Goal: Task Accomplishment & Management: Use online tool/utility

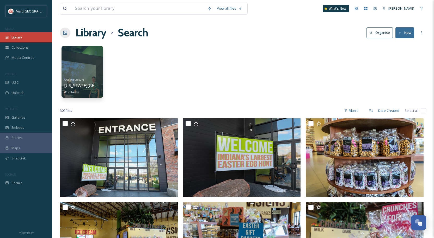
click at [20, 40] on div "Library" at bounding box center [26, 37] width 52 height 10
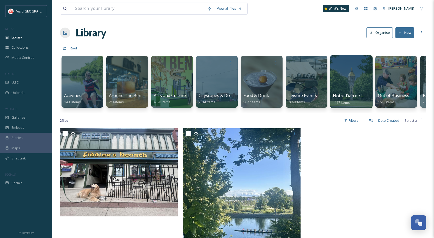
click at [343, 76] on div at bounding box center [351, 81] width 42 height 53
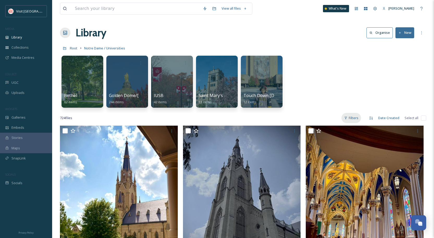
click at [352, 121] on div "Filters" at bounding box center [351, 118] width 20 height 10
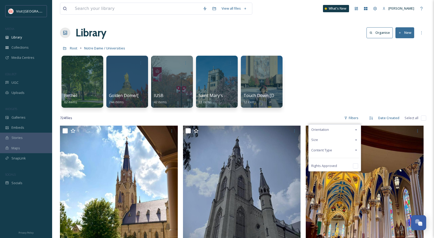
click at [333, 152] on div "Content Type" at bounding box center [335, 150] width 52 height 10
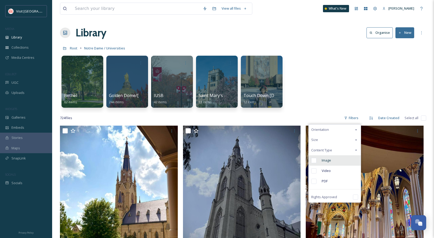
click at [329, 158] on span "Image" at bounding box center [326, 160] width 9 height 5
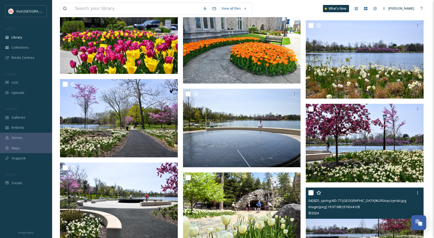
scroll to position [573, 0]
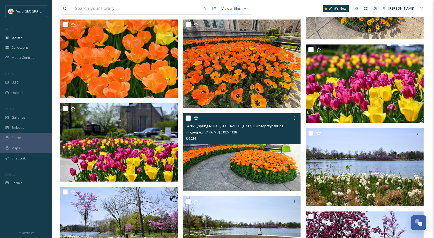
click at [249, 163] on img at bounding box center [242, 152] width 118 height 79
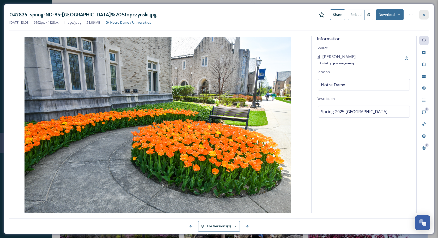
click at [422, 16] on icon at bounding box center [424, 15] width 4 height 4
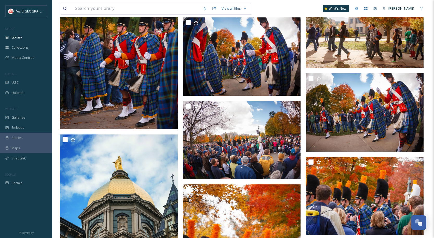
scroll to position [7427, 0]
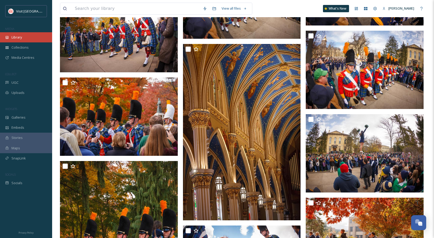
click at [18, 38] on span "Library" at bounding box center [16, 37] width 10 height 5
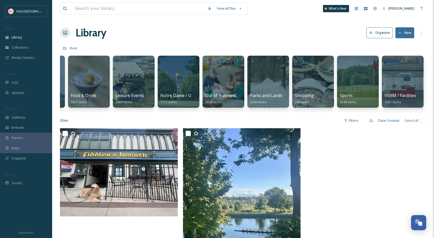
scroll to position [0, 214]
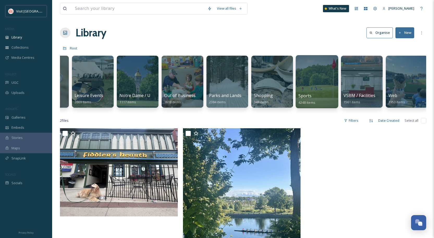
click at [324, 93] on div "Sports 4248 items" at bounding box center [316, 99] width 37 height 13
click at [320, 69] on div at bounding box center [317, 81] width 42 height 53
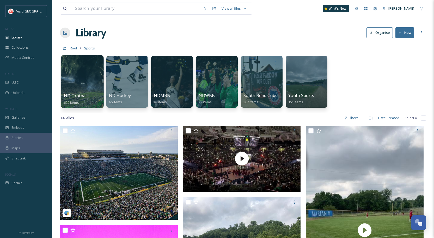
click at [93, 79] on div at bounding box center [82, 81] width 42 height 53
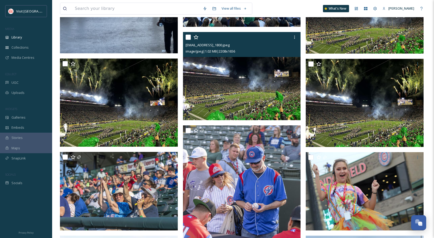
scroll to position [339, 0]
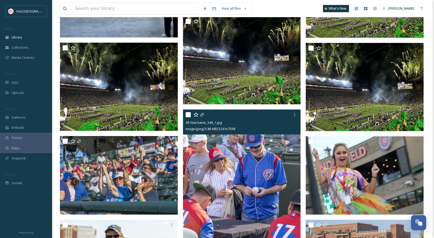
drag, startPoint x: 188, startPoint y: 115, endPoint x: 153, endPoint y: 120, distance: 35.3
click at [188, 115] on input "checkbox" at bounding box center [188, 114] width 5 height 5
checkbox input "true"
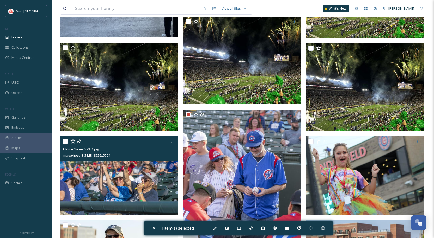
click at [66, 143] on input "checkbox" at bounding box center [65, 141] width 5 height 5
checkbox input "true"
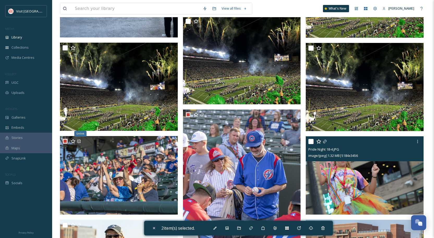
click at [312, 143] on input "checkbox" at bounding box center [310, 141] width 5 height 5
checkbox input "true"
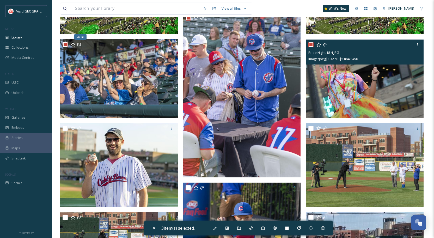
scroll to position [443, 0]
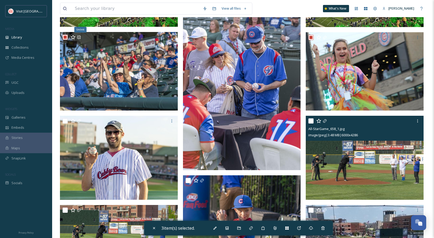
click at [311, 120] on input "checkbox" at bounding box center [310, 121] width 5 height 5
checkbox input "true"
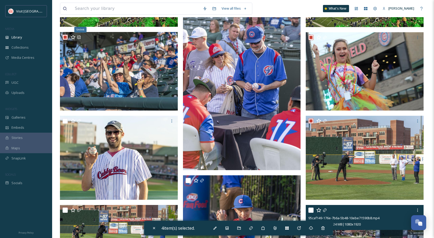
click at [310, 209] on input "checkbox" at bounding box center [310, 210] width 5 height 5
checkbox input "true"
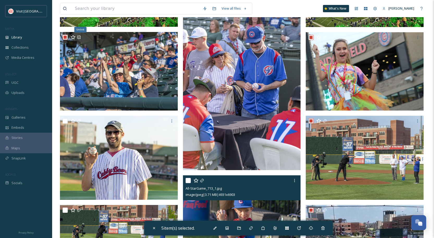
click at [190, 180] on input "checkbox" at bounding box center [188, 180] width 5 height 5
checkbox input "true"
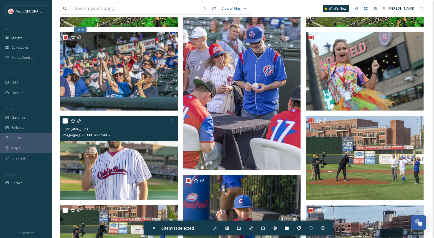
click at [64, 120] on input "checkbox" at bounding box center [65, 121] width 5 height 5
checkbox input "true"
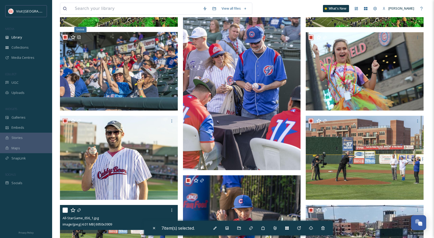
click at [65, 210] on input "checkbox" at bounding box center [65, 210] width 5 height 5
checkbox input "true"
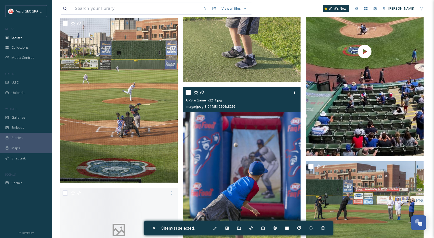
scroll to position [704, 0]
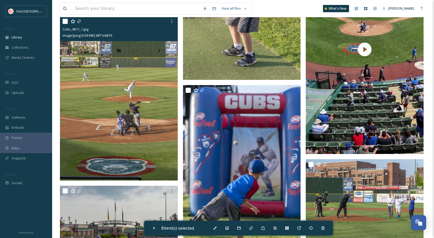
click at [64, 20] on input "checkbox" at bounding box center [65, 21] width 5 height 5
checkbox input "true"
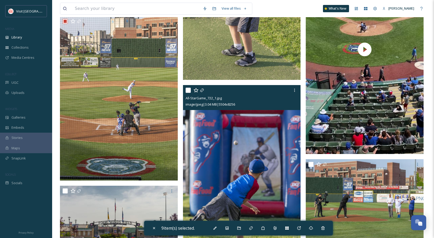
click at [187, 90] on input "checkbox" at bounding box center [188, 90] width 5 height 5
checkbox input "true"
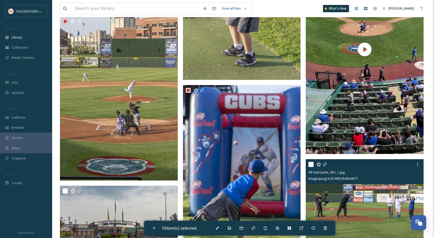
click at [309, 164] on input "checkbox" at bounding box center [310, 164] width 5 height 5
checkbox input "true"
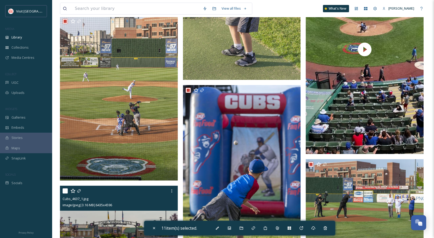
click at [65, 190] on input "checkbox" at bounding box center [65, 191] width 5 height 5
checkbox input "true"
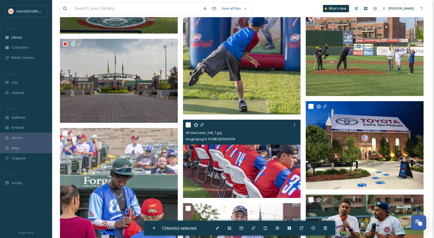
scroll to position [860, 0]
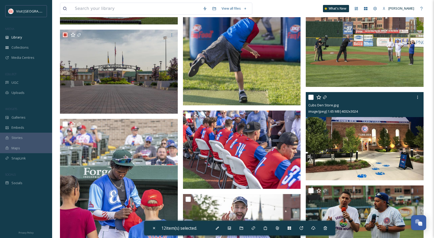
click at [311, 97] on input "checkbox" at bounding box center [310, 97] width 5 height 5
checkbox input "true"
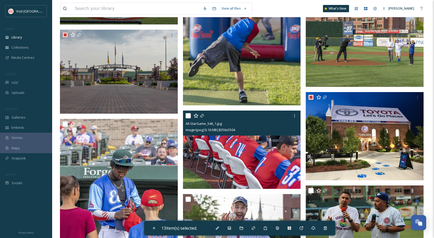
click at [188, 116] on input "checkbox" at bounding box center [188, 115] width 5 height 5
checkbox input "true"
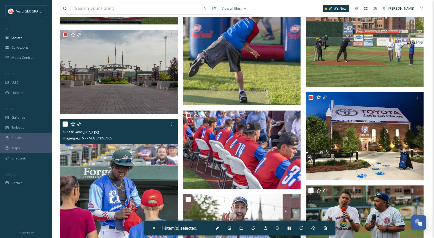
click at [65, 124] on input "checkbox" at bounding box center [65, 124] width 5 height 5
checkbox input "true"
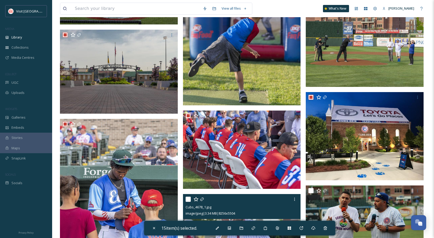
drag, startPoint x: 186, startPoint y: 199, endPoint x: 276, endPoint y: 203, distance: 90.0
click at [187, 199] on input "checkbox" at bounding box center [188, 199] width 5 height 5
checkbox input "true"
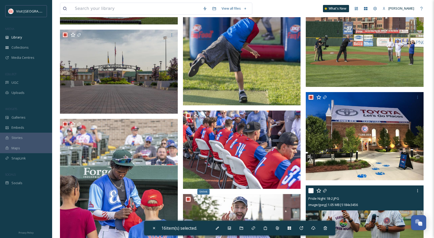
click at [312, 191] on input "checkbox" at bounding box center [310, 190] width 5 height 5
checkbox input "true"
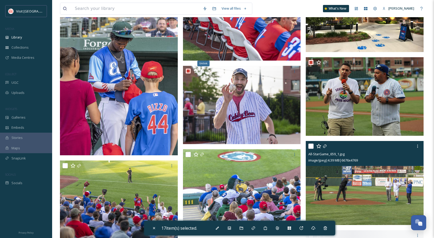
scroll to position [990, 0]
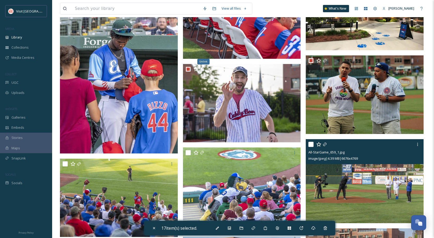
click at [312, 145] on input "checkbox" at bounding box center [310, 144] width 5 height 5
checkbox input "true"
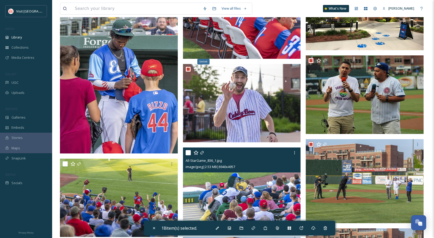
click at [187, 153] on input "checkbox" at bounding box center [188, 152] width 5 height 5
checkbox input "true"
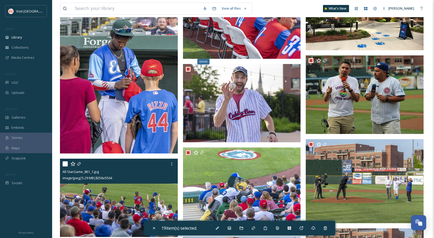
click at [66, 165] on input "checkbox" at bounding box center [65, 164] width 5 height 5
checkbox input "true"
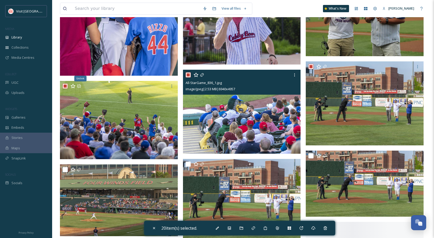
scroll to position [1121, 0]
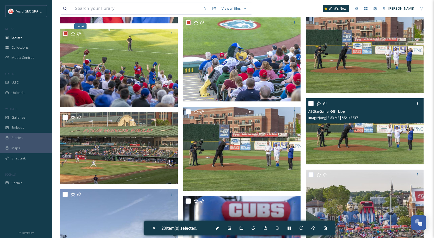
click at [310, 104] on input "checkbox" at bounding box center [310, 103] width 5 height 5
checkbox input "true"
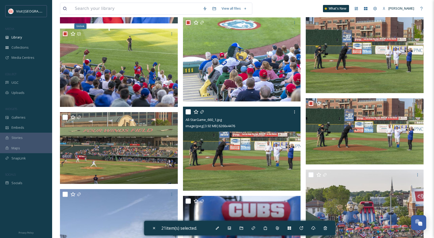
click at [189, 113] on input "checkbox" at bounding box center [188, 111] width 5 height 5
checkbox input "true"
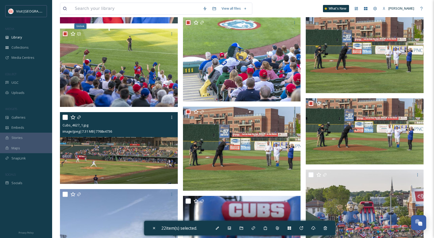
click at [66, 119] on input "checkbox" at bounding box center [65, 117] width 5 height 5
checkbox input "true"
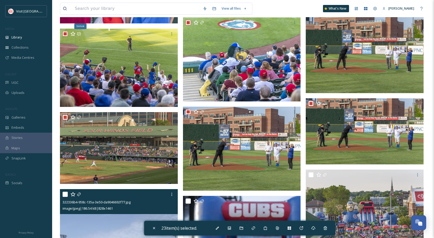
click at [65, 195] on input "checkbox" at bounding box center [65, 194] width 5 height 5
checkbox input "true"
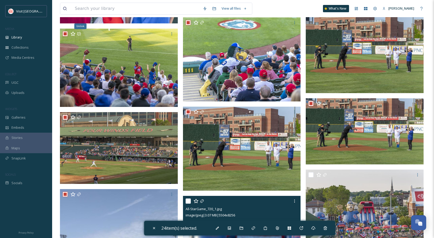
click at [189, 200] on input "checkbox" at bounding box center [188, 201] width 5 height 5
checkbox input "true"
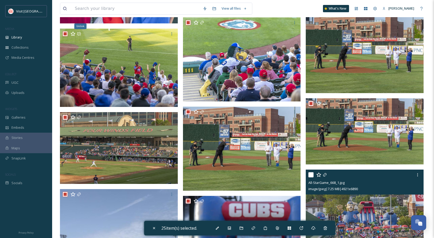
click at [312, 176] on input "checkbox" at bounding box center [310, 175] width 5 height 5
checkbox input "true"
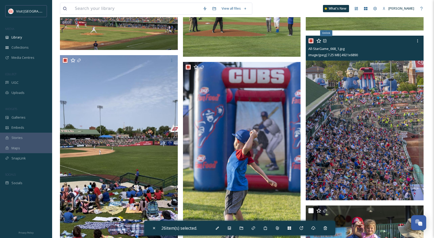
scroll to position [1381, 0]
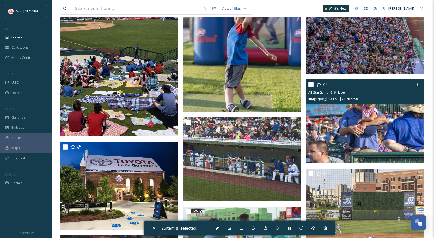
click at [310, 84] on input "checkbox" at bounding box center [310, 84] width 5 height 5
checkbox input "true"
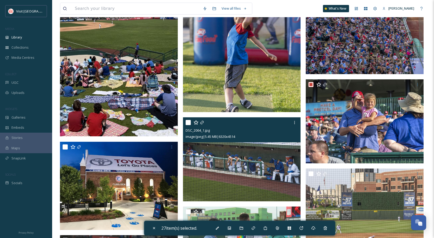
click at [189, 124] on input "checkbox" at bounding box center [188, 122] width 5 height 5
checkbox input "true"
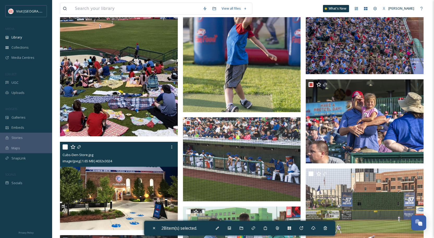
click at [65, 146] on input "checkbox" at bounding box center [65, 147] width 5 height 5
checkbox input "true"
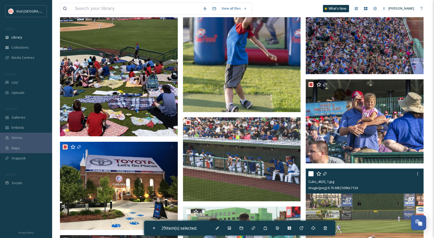
click at [311, 173] on input "checkbox" at bounding box center [310, 173] width 5 height 5
checkbox input "true"
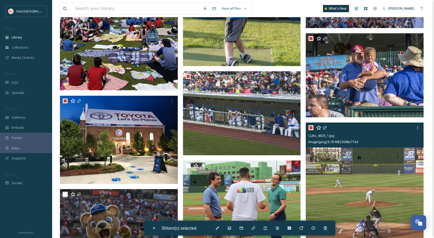
scroll to position [1511, 0]
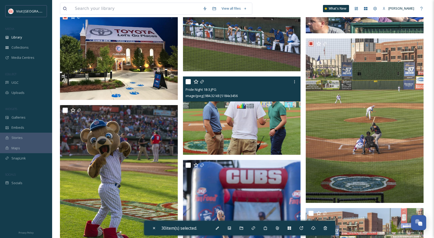
click at [188, 81] on input "checkbox" at bounding box center [188, 81] width 5 height 5
checkbox input "true"
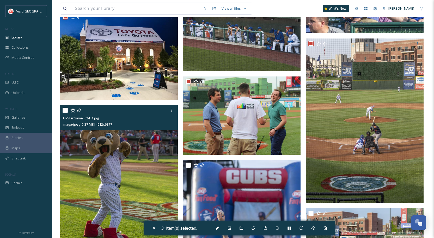
click at [64, 112] on input "checkbox" at bounding box center [65, 110] width 5 height 5
checkbox input "true"
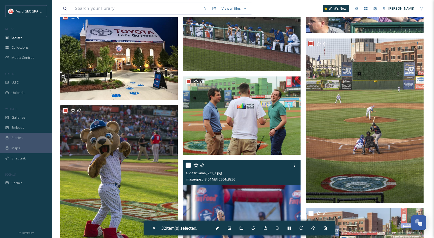
click at [187, 167] on input "checkbox" at bounding box center [188, 165] width 5 height 5
checkbox input "true"
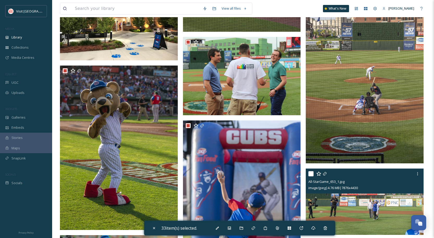
scroll to position [1642, 0]
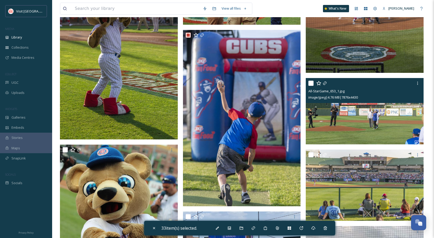
click at [313, 84] on input "checkbox" at bounding box center [310, 83] width 5 height 5
checkbox input "true"
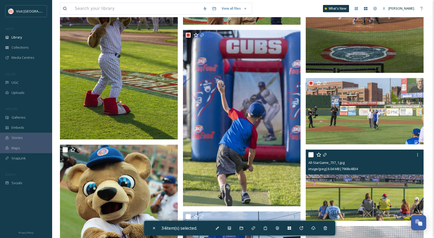
click at [310, 156] on input "checkbox" at bounding box center [310, 154] width 5 height 5
checkbox input "true"
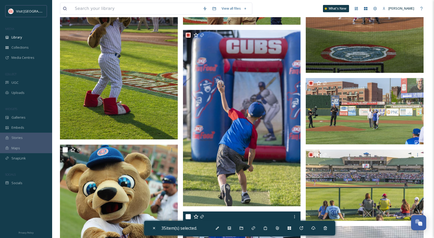
click at [186, 216] on input "checkbox" at bounding box center [188, 216] width 5 height 5
checkbox input "true"
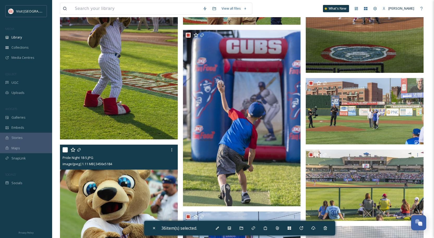
click at [66, 150] on input "checkbox" at bounding box center [65, 149] width 5 height 5
checkbox input "true"
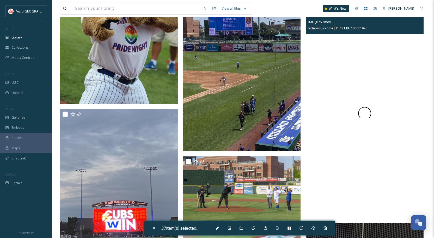
scroll to position [1850, 0]
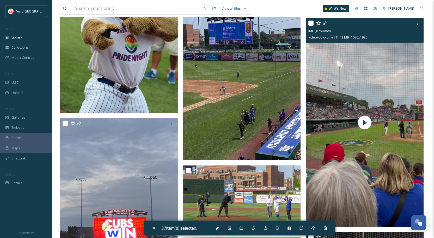
click at [311, 23] on input "checkbox" at bounding box center [310, 23] width 5 height 5
checkbox input "true"
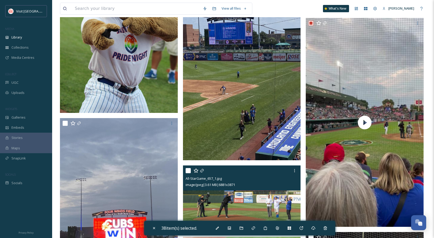
click at [188, 171] on input "checkbox" at bounding box center [188, 170] width 5 height 5
checkbox input "true"
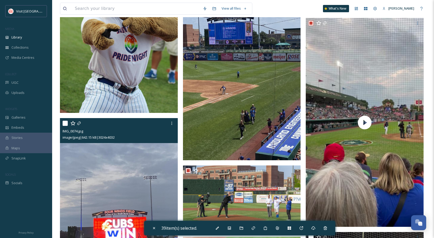
click at [65, 124] on input "checkbox" at bounding box center [65, 123] width 5 height 5
checkbox input "true"
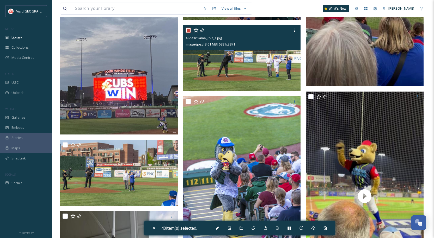
scroll to position [2007, 0]
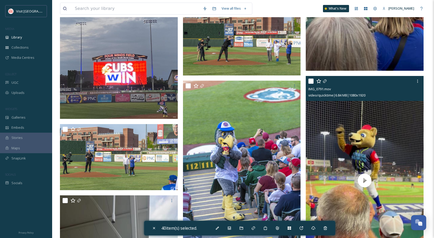
click at [312, 80] on input "checkbox" at bounding box center [310, 81] width 5 height 5
checkbox input "true"
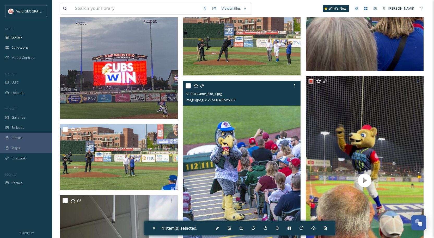
click at [187, 87] on input "checkbox" at bounding box center [188, 85] width 5 height 5
checkbox input "true"
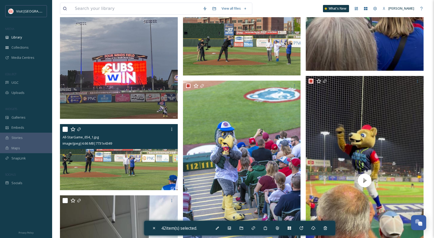
click at [64, 130] on input "checkbox" at bounding box center [65, 129] width 5 height 5
checkbox input "true"
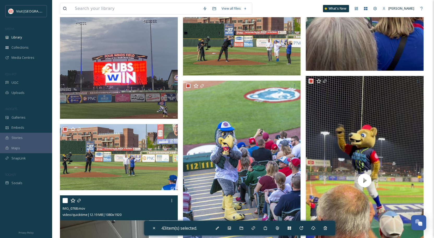
click at [63, 202] on input "checkbox" at bounding box center [65, 200] width 5 height 5
checkbox input "true"
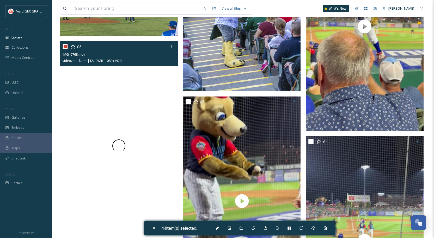
scroll to position [2163, 0]
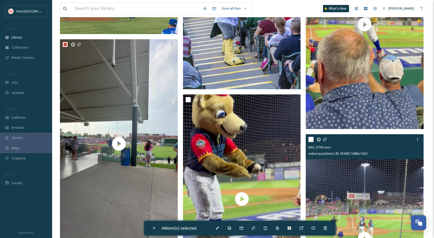
click at [312, 139] on input "checkbox" at bounding box center [310, 139] width 5 height 5
checkbox input "true"
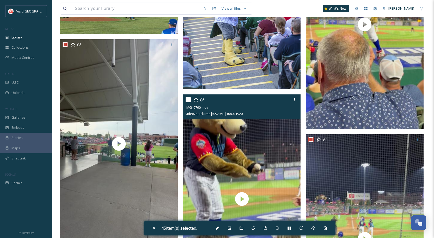
click at [189, 102] on input "checkbox" at bounding box center [188, 99] width 5 height 5
checkbox input "true"
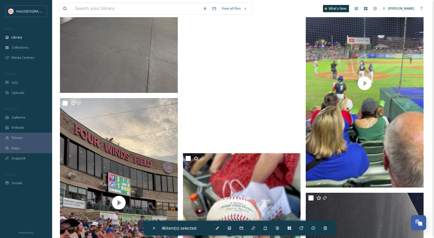
scroll to position [2371, 0]
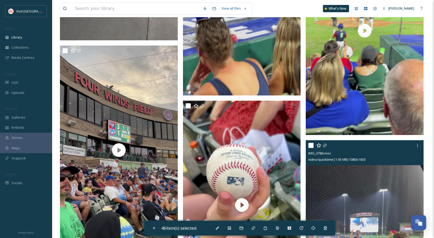
click at [311, 147] on input "checkbox" at bounding box center [310, 145] width 5 height 5
checkbox input "true"
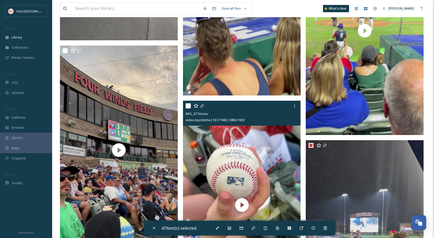
click at [188, 105] on input "checkbox" at bounding box center [188, 105] width 5 height 5
checkbox input "true"
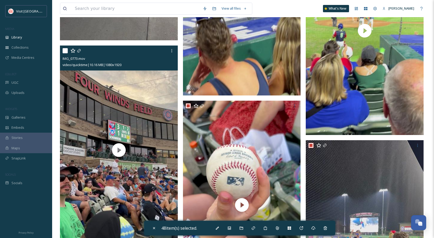
click at [65, 52] on input "checkbox" at bounding box center [65, 50] width 5 height 5
checkbox input "true"
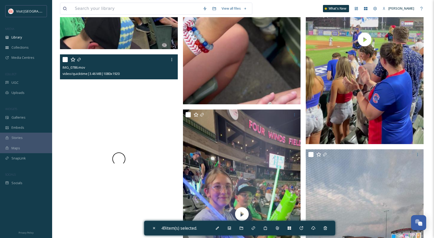
scroll to position [2580, 0]
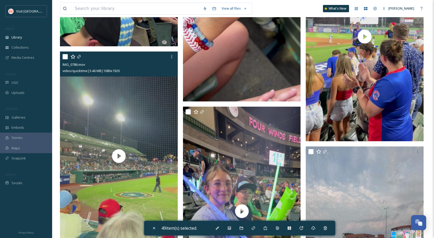
click at [65, 55] on input "checkbox" at bounding box center [65, 56] width 5 height 5
checkbox input "true"
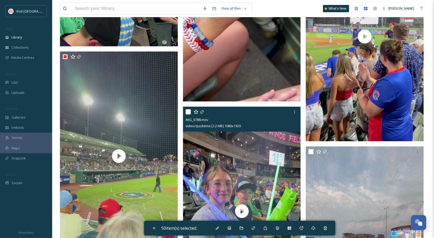
click at [188, 111] on input "checkbox" at bounding box center [188, 111] width 5 height 5
checkbox input "true"
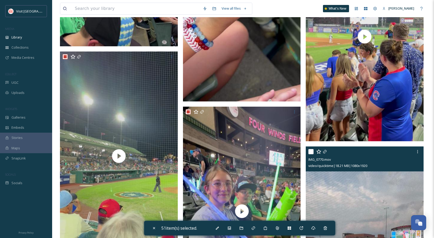
click at [312, 152] on input "checkbox" at bounding box center [310, 151] width 5 height 5
checkbox input "true"
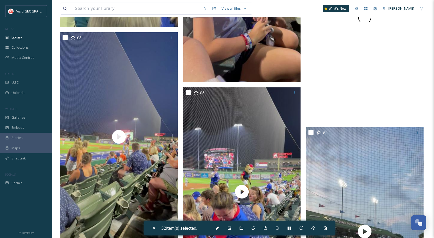
scroll to position [2814, 0]
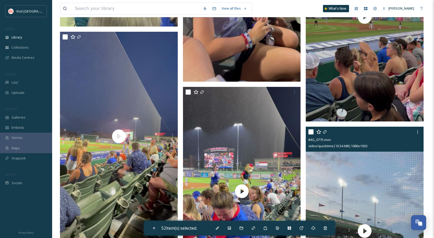
click at [313, 132] on input "checkbox" at bounding box center [310, 132] width 5 height 5
checkbox input "true"
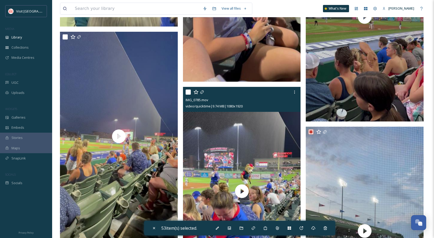
click at [189, 91] on input "checkbox" at bounding box center [188, 92] width 5 height 5
checkbox input "true"
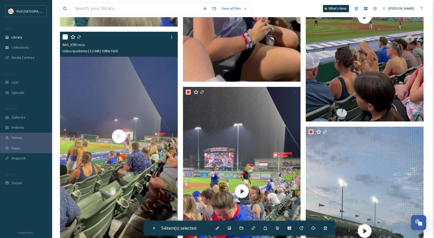
click at [67, 38] on input "checkbox" at bounding box center [65, 36] width 5 height 5
checkbox input "true"
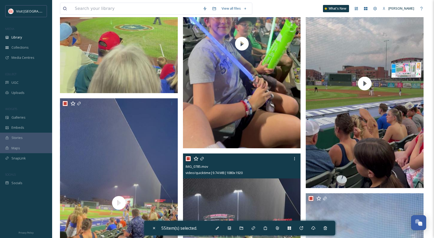
scroll to position [2736, 0]
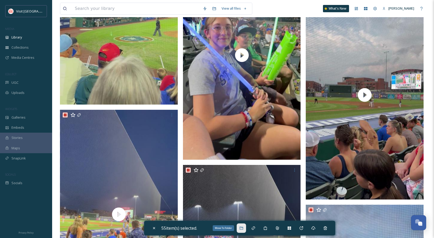
click at [242, 228] on icon at bounding box center [240, 228] width 3 height 3
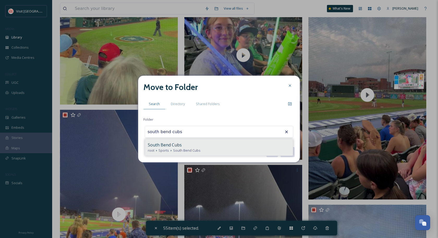
click at [186, 145] on div "South Bend Cubs" at bounding box center [219, 145] width 142 height 6
type input "South Bend Cubs"
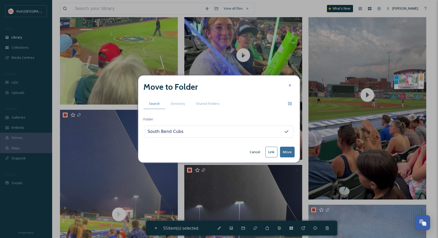
click at [291, 151] on button "Move" at bounding box center [287, 152] width 15 height 11
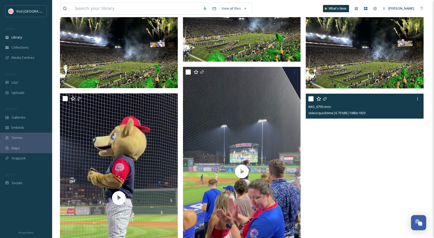
scroll to position [391, 0]
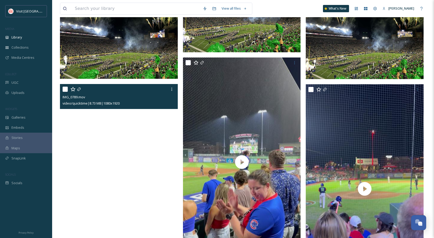
click at [112, 147] on video "IMG_0789.mov" at bounding box center [119, 189] width 118 height 210
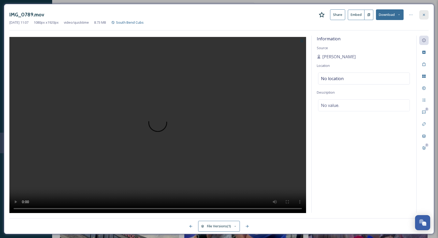
click at [423, 19] on div at bounding box center [423, 14] width 9 height 9
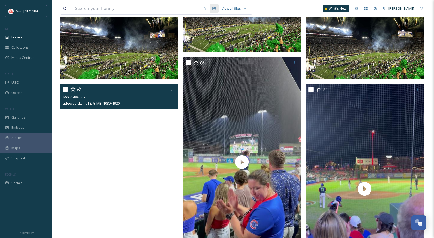
click at [97, 133] on video "IMG_0789.mov" at bounding box center [119, 189] width 118 height 210
checkbox input "true"
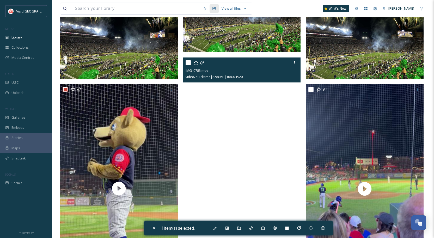
click at [203, 147] on video "IMG_0783.mov" at bounding box center [242, 163] width 118 height 210
checkbox input "true"
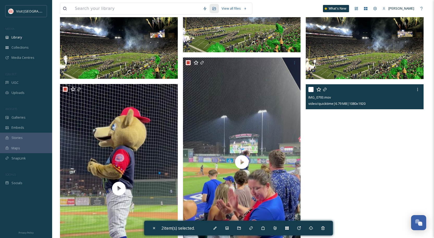
click at [344, 161] on video "IMG_0793.mov" at bounding box center [365, 189] width 118 height 210
checkbox input "true"
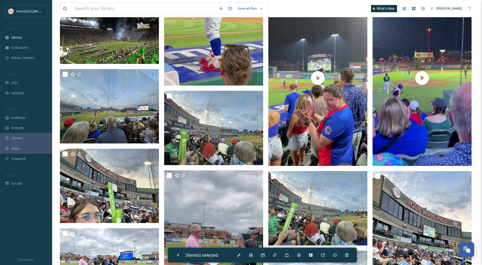
scroll to position [388, 0]
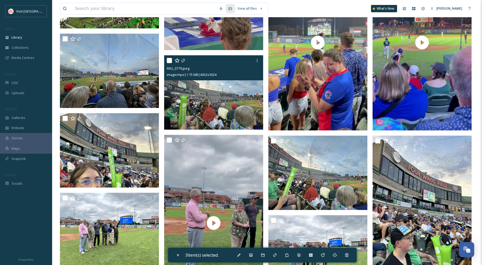
click at [212, 106] on img at bounding box center [213, 92] width 99 height 74
checkbox input "true"
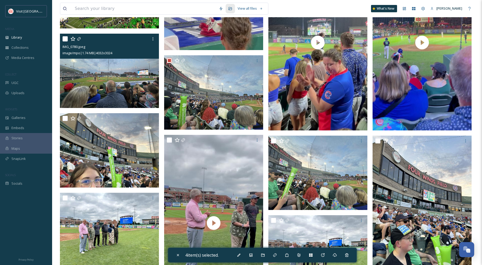
click at [144, 80] on img at bounding box center [109, 71] width 99 height 74
checkbox input "true"
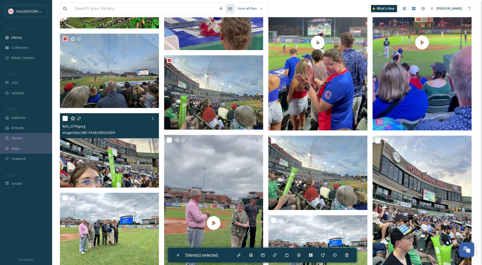
drag, startPoint x: 125, startPoint y: 137, endPoint x: 208, endPoint y: 163, distance: 86.5
click at [126, 137] on div "IMG_0776.jpeg image/mpo | 881.39 kB | 4032 x 3024" at bounding box center [109, 125] width 99 height 25
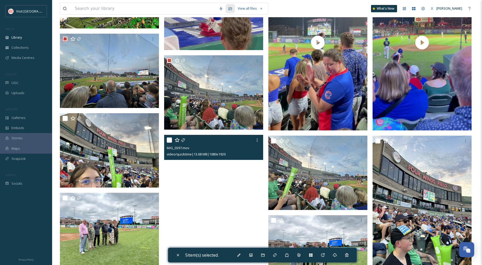
click at [209, 163] on video "IMG_0397.mov" at bounding box center [213, 223] width 99 height 176
checkbox input "true"
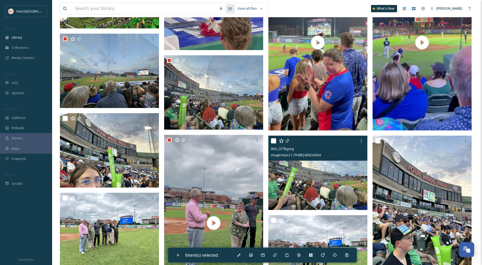
click at [317, 176] on img at bounding box center [317, 173] width 99 height 74
checkbox input "true"
click at [426, 188] on img at bounding box center [422, 202] width 99 height 132
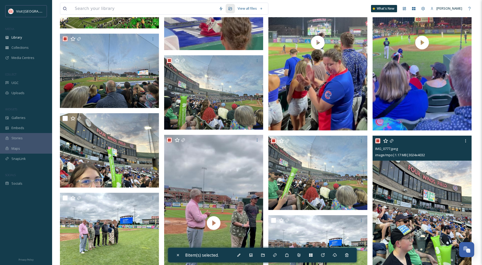
checkbox input "true"
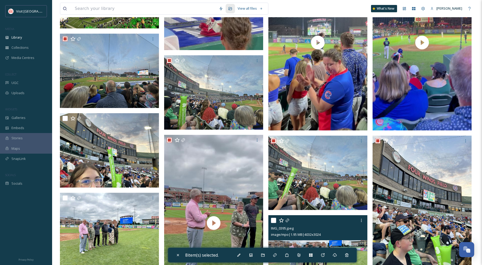
click at [312, 220] on div at bounding box center [318, 220] width 95 height 9
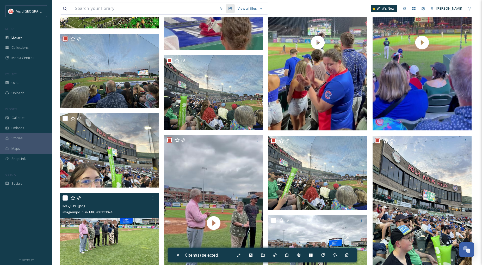
drag, startPoint x: 115, startPoint y: 235, endPoint x: 165, endPoint y: 219, distance: 53.2
click at [115, 235] on img at bounding box center [109, 230] width 99 height 74
checkbox input "true"
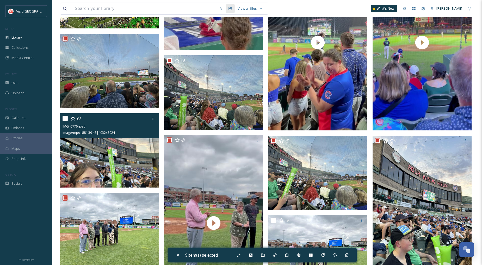
click at [96, 152] on img at bounding box center [109, 150] width 99 height 74
checkbox input "true"
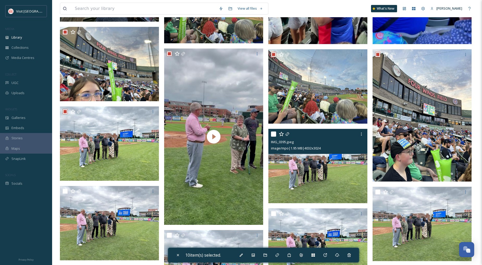
scroll to position [470, 0]
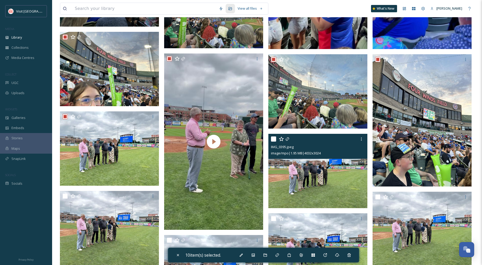
click at [308, 186] on img at bounding box center [317, 171] width 99 height 74
checkbox input "true"
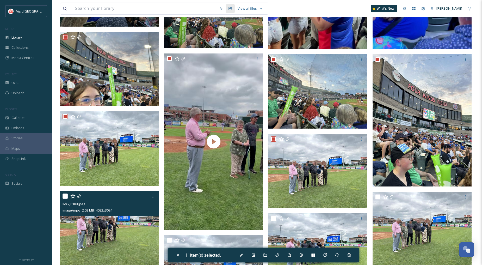
click at [106, 217] on img at bounding box center [109, 228] width 99 height 74
checkbox input "true"
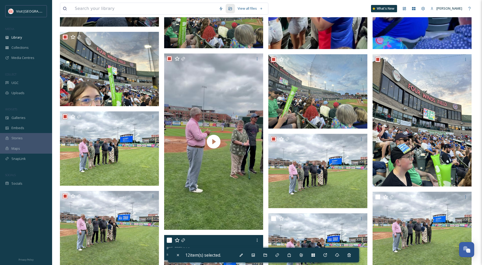
click at [207, 238] on div at bounding box center [214, 239] width 95 height 9
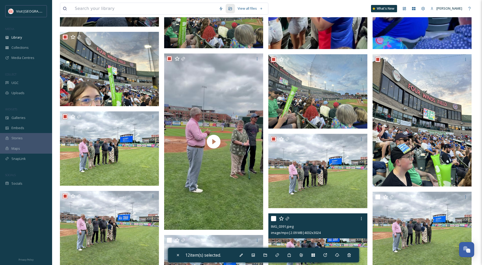
click at [319, 223] on div at bounding box center [318, 218] width 95 height 9
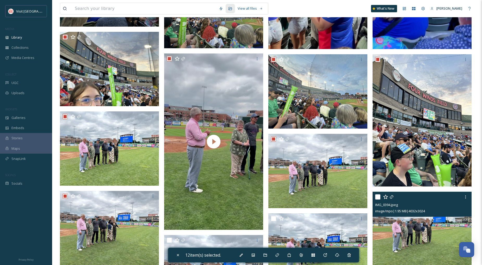
click at [404, 216] on div "IMG_0394.jpeg image/mpo | 1.95 MB | 4032 x 3024" at bounding box center [422, 204] width 99 height 25
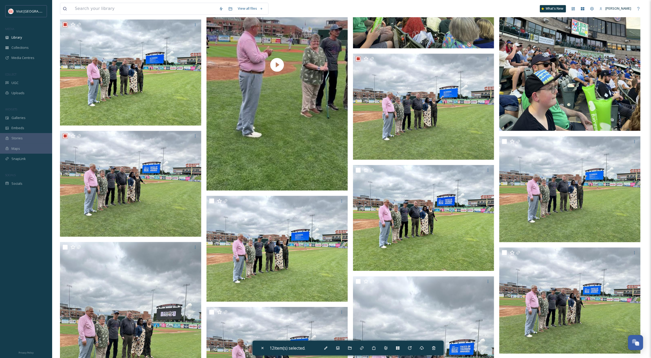
scroll to position [746, 0]
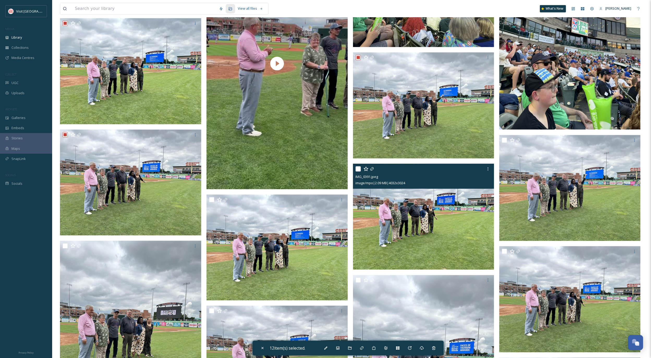
click at [438, 227] on img at bounding box center [423, 216] width 141 height 106
checkbox input "true"
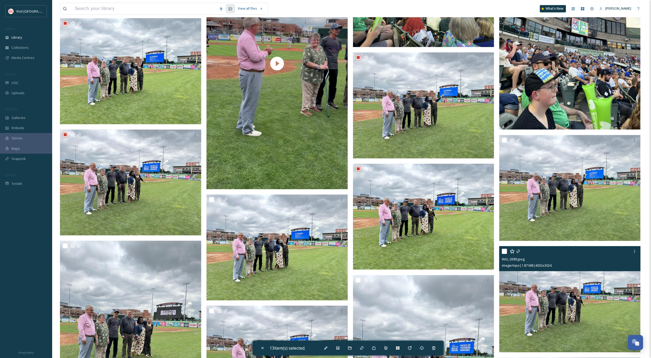
click at [438, 238] on img at bounding box center [569, 299] width 141 height 106
checkbox input "true"
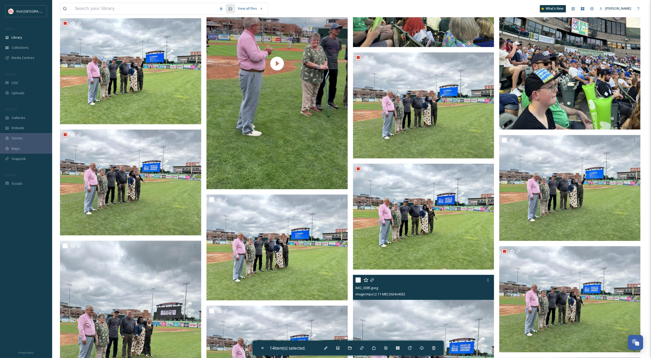
checkbox input "true"
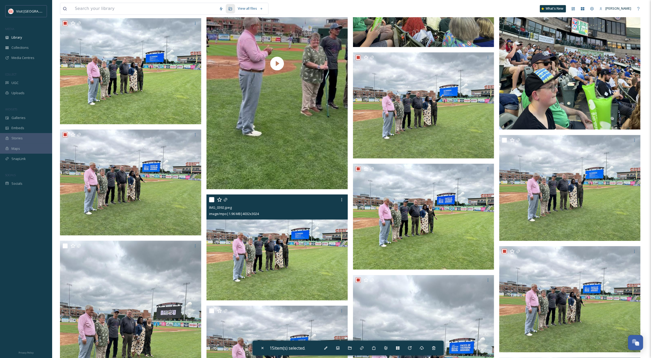
click at [293, 238] on img at bounding box center [276, 247] width 141 height 106
checkbox input "true"
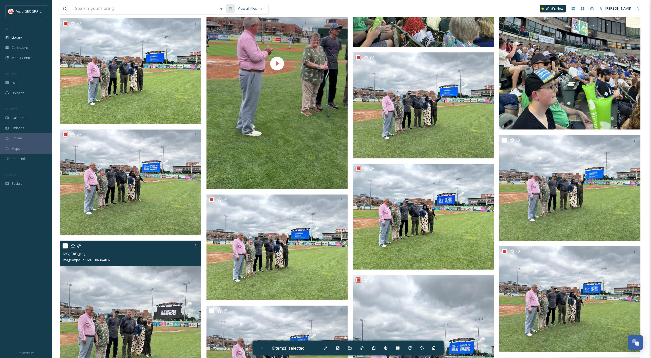
click at [150, 238] on img at bounding box center [130, 334] width 141 height 188
checkbox input "true"
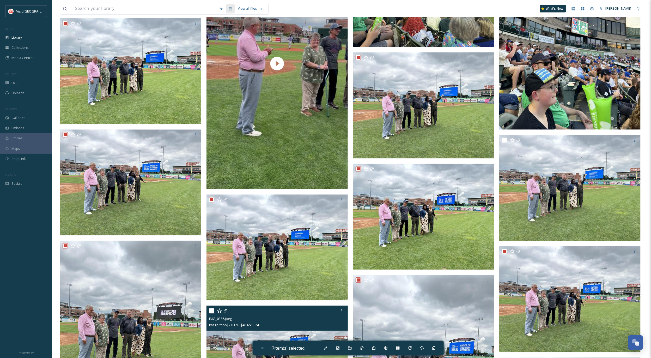
click at [292, 238] on img at bounding box center [276, 358] width 141 height 106
checkbox input "true"
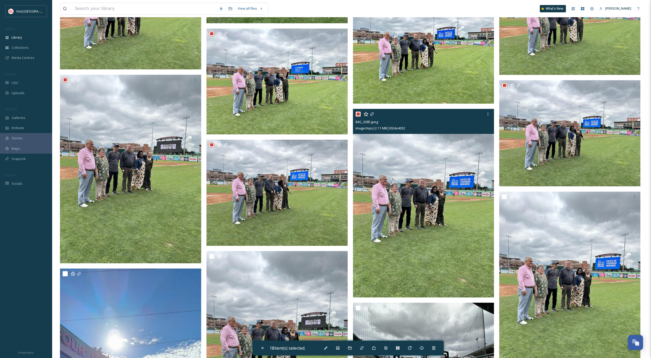
scroll to position [1098, 0]
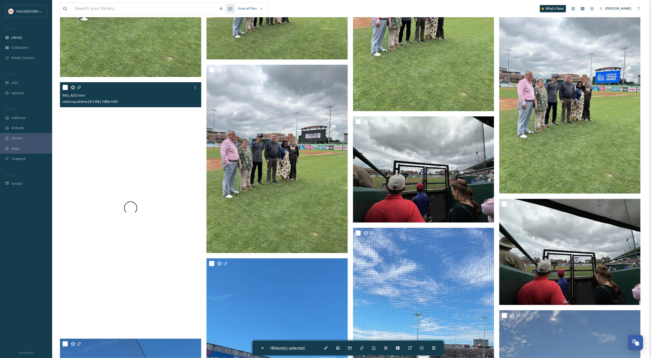
click at [182, 228] on div at bounding box center [130, 207] width 141 height 251
checkbox input "true"
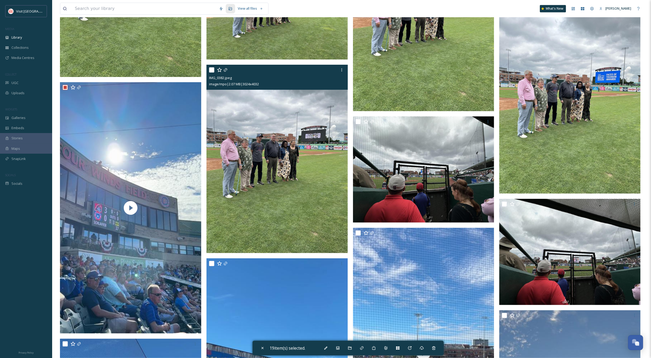
click at [285, 208] on img at bounding box center [276, 159] width 141 height 188
checkbox input "true"
click at [394, 188] on img at bounding box center [423, 169] width 141 height 106
checkbox input "true"
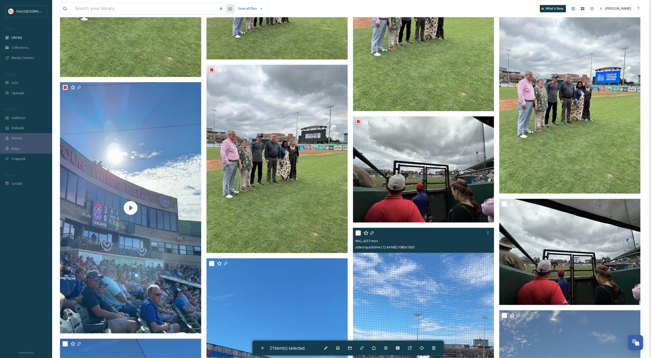
click at [431, 238] on div "video/quicktime | 12.64 MB | 1080 x 1920" at bounding box center [423, 247] width 137 height 6
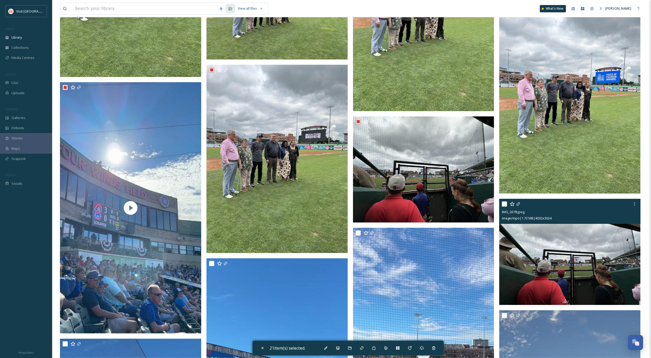
click at [438, 234] on img at bounding box center [569, 252] width 141 height 106
checkbox input "true"
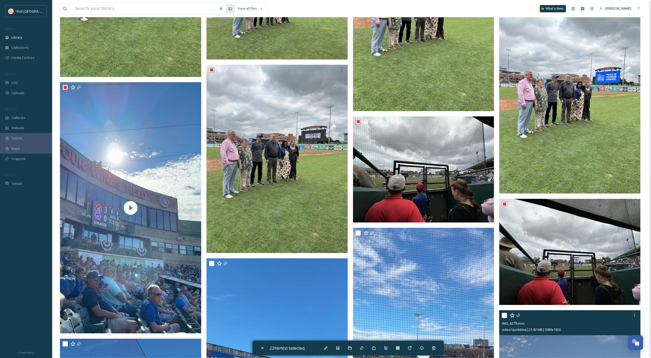
click at [438, 238] on div "IMG_4279.mov" at bounding box center [570, 323] width 137 height 6
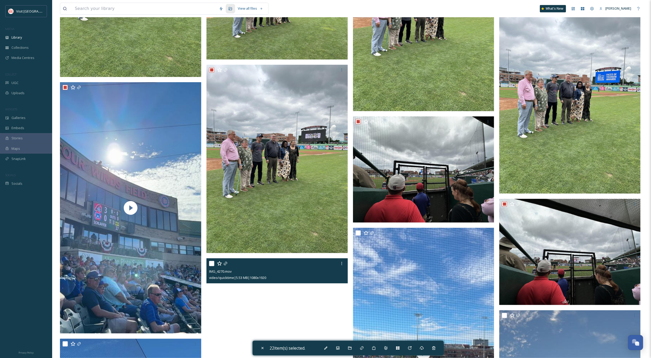
checkbox input "true"
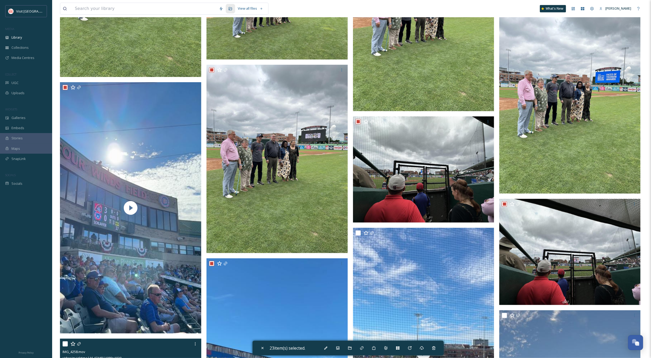
click at [132, 238] on div at bounding box center [131, 343] width 137 height 9
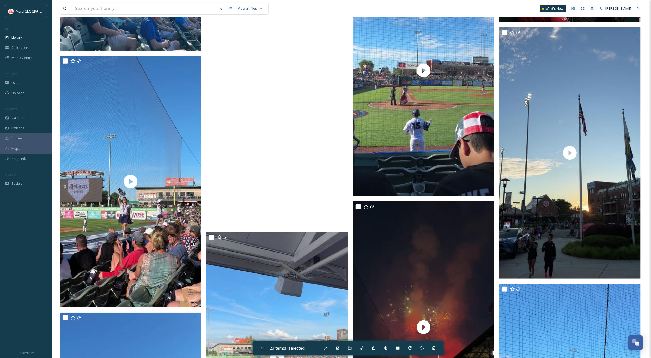
scroll to position [1528, 0]
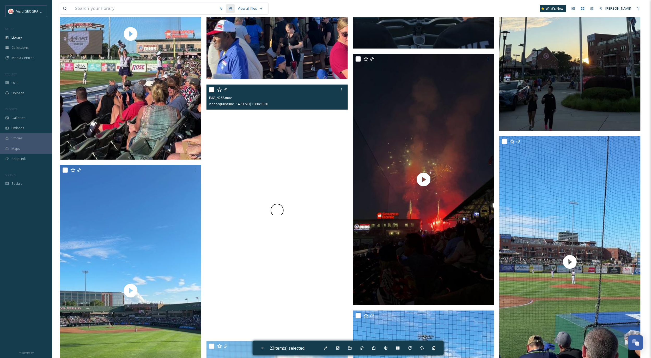
click at [258, 168] on div at bounding box center [276, 209] width 141 height 251
checkbox input "true"
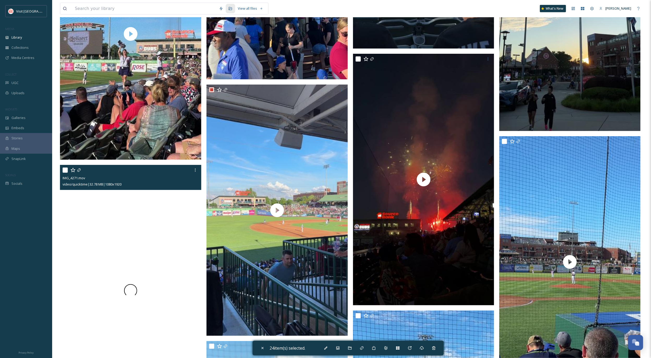
click at [136, 220] on div at bounding box center [130, 290] width 141 height 251
checkbox input "true"
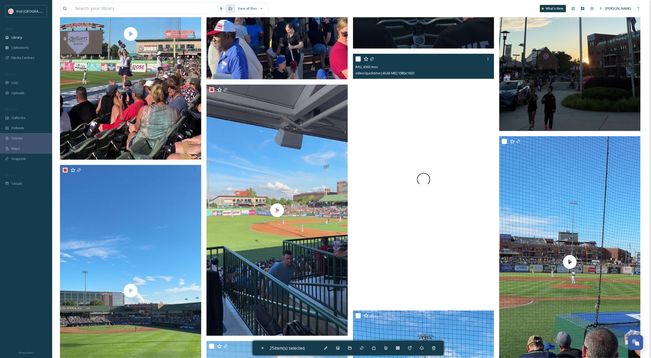
click at [438, 204] on div at bounding box center [423, 179] width 141 height 251
checkbox input "true"
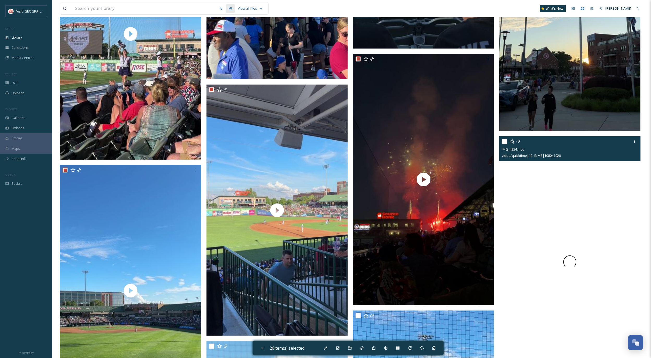
click at [438, 218] on div at bounding box center [569, 261] width 141 height 251
checkbox input "true"
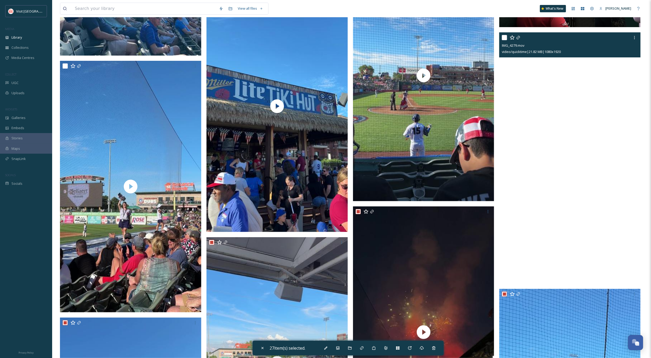
scroll to position [1332, 0]
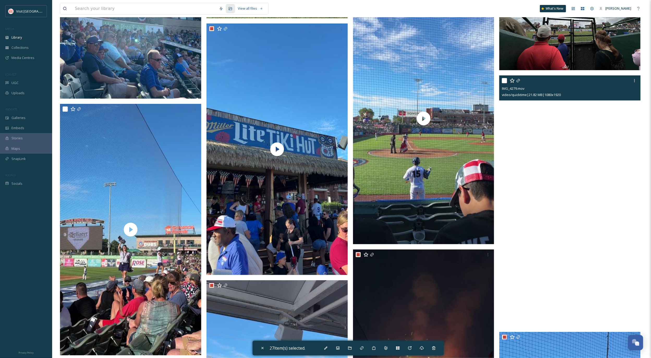
click at [438, 133] on video "IMG_4279.mov" at bounding box center [569, 200] width 141 height 251
checkbox input "true"
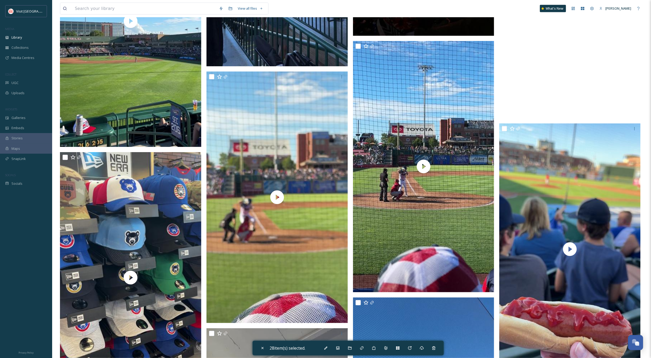
scroll to position [1801, 0]
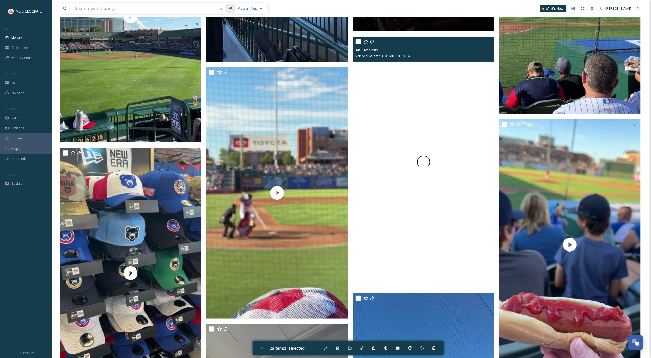
click at [438, 238] on div at bounding box center [423, 161] width 141 height 251
checkbox input "true"
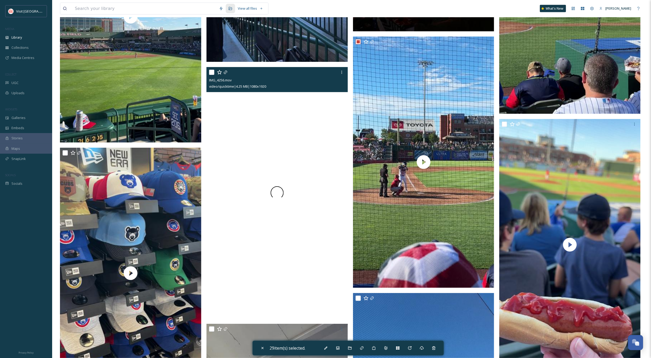
click at [328, 238] on div at bounding box center [276, 192] width 141 height 251
checkbox input "true"
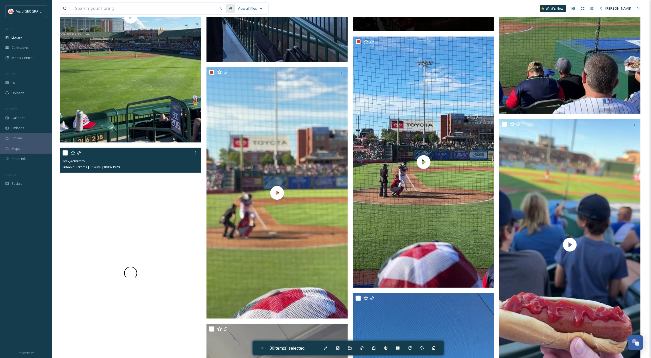
click at [158, 238] on div at bounding box center [130, 272] width 141 height 251
checkbox input "true"
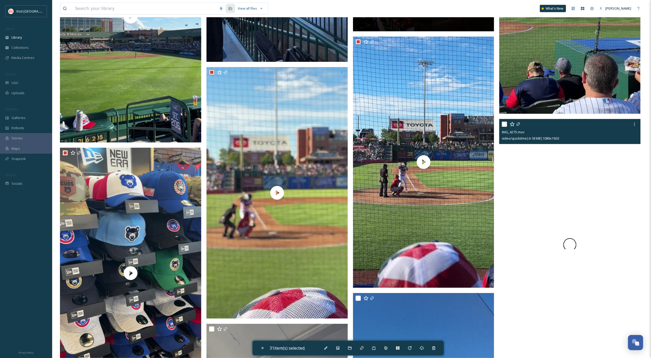
click at [438, 238] on video "IMG_4275.mov" at bounding box center [569, 244] width 141 height 251
checkbox input "true"
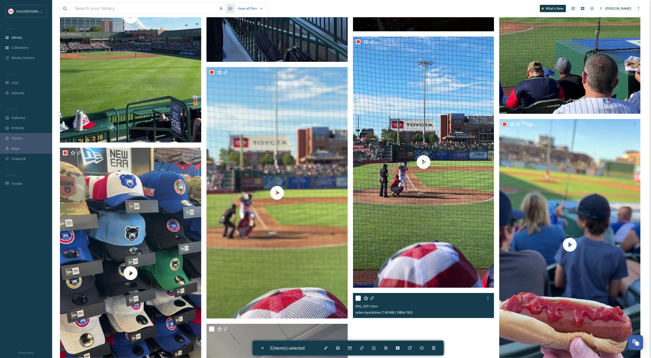
checkbox input "true"
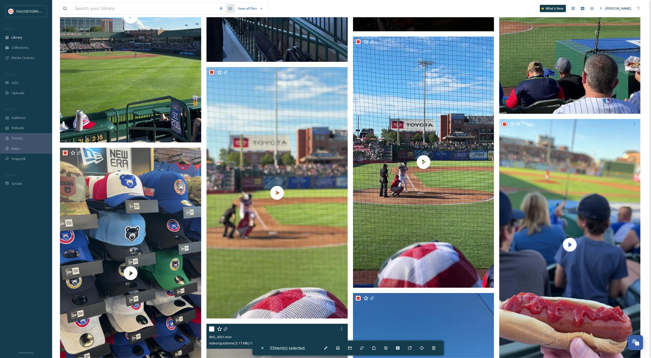
click at [309, 238] on div at bounding box center [277, 328] width 137 height 9
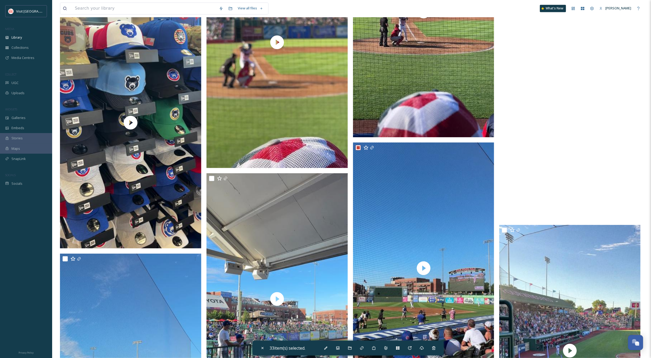
scroll to position [1958, 0]
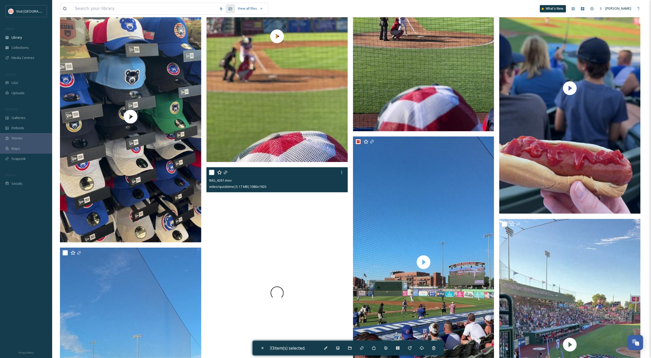
click at [296, 238] on div at bounding box center [276, 292] width 141 height 251
checkbox input "true"
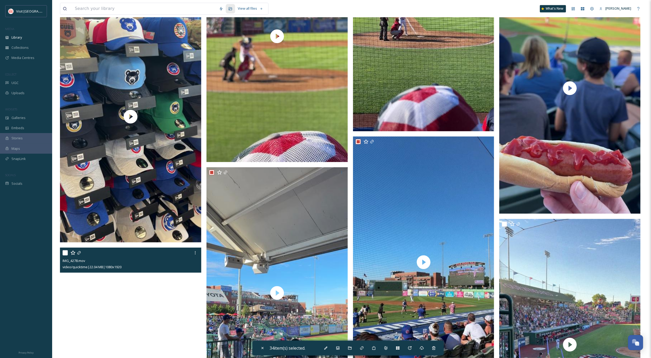
checkbox input "true"
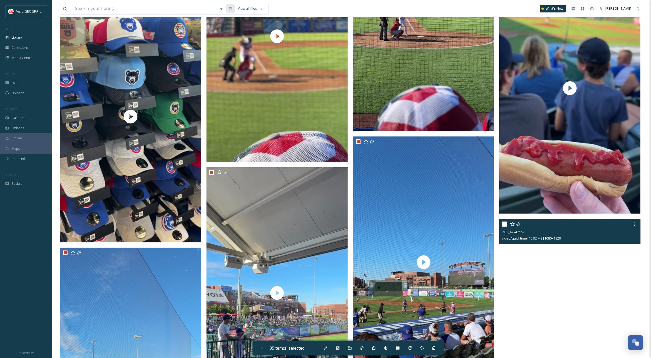
click at [438, 238] on video "IMG_4274.mov" at bounding box center [569, 344] width 141 height 251
checkbox input "true"
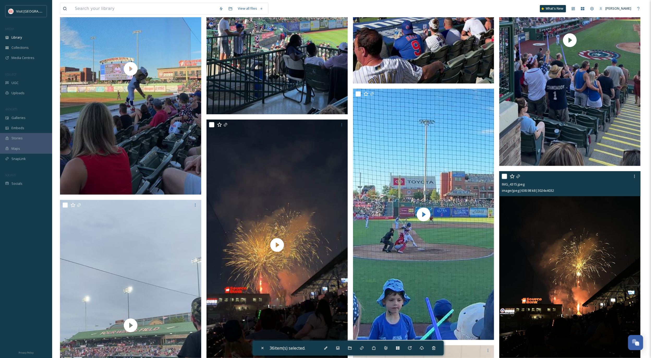
scroll to position [2348, 0]
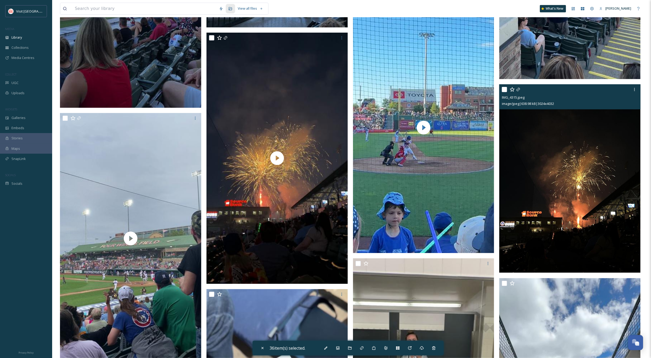
click at [438, 209] on img at bounding box center [569, 178] width 141 height 188
checkbox input "true"
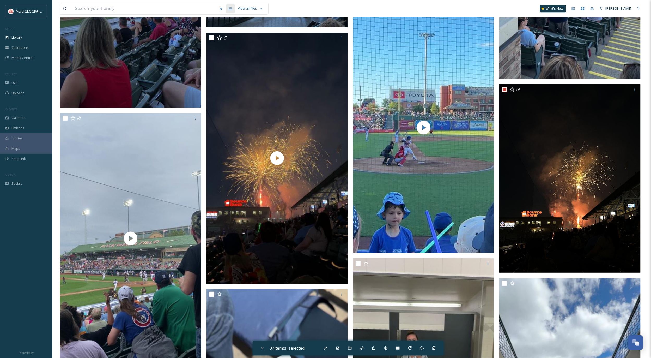
click at [417, 213] on video "IMG_4277.mov" at bounding box center [423, 127] width 141 height 251
checkbox input "true"
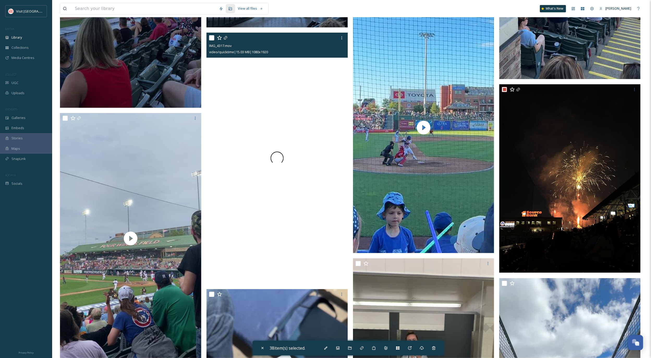
click at [276, 220] on div at bounding box center [276, 158] width 141 height 251
checkbox input "true"
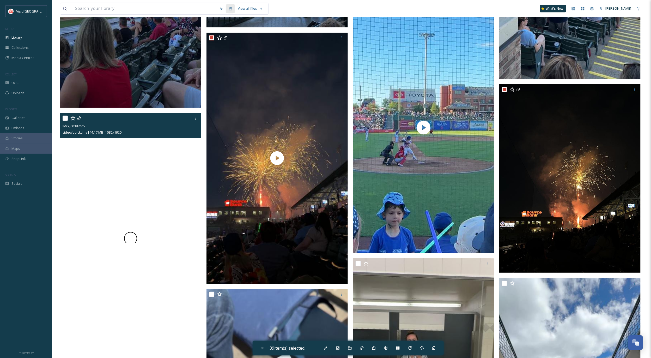
click at [154, 238] on div at bounding box center [130, 238] width 141 height 251
checkbox input "true"
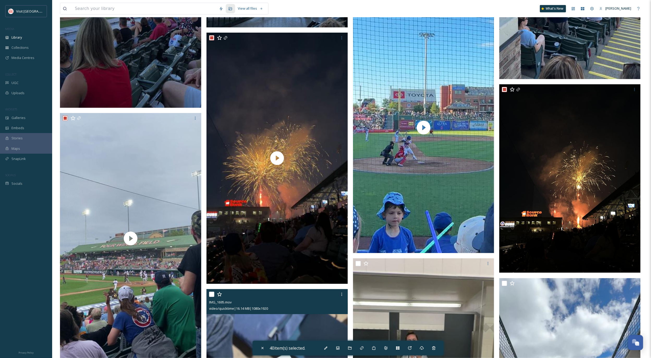
drag, startPoint x: 245, startPoint y: 303, endPoint x: 261, endPoint y: 302, distance: 15.1
click at [246, 238] on div "IMG_1695.mov" at bounding box center [277, 302] width 137 height 6
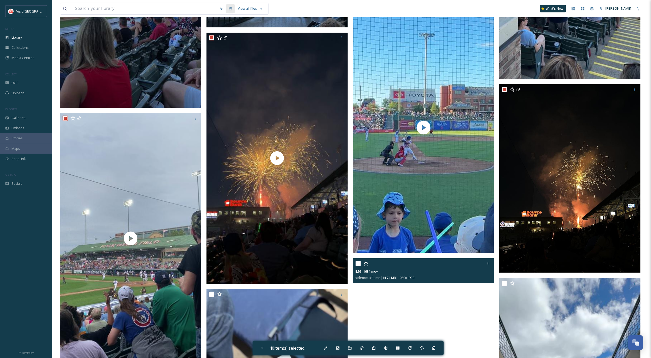
checkbox input "true"
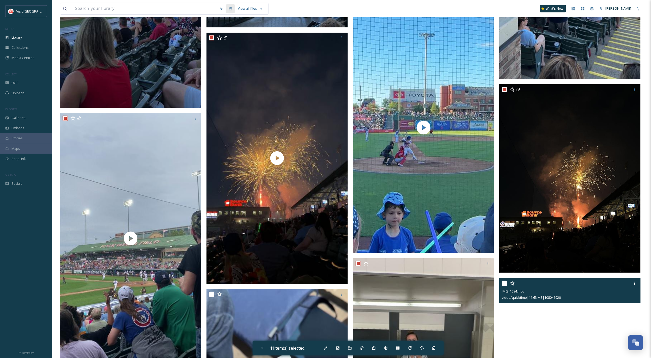
checkbox input "true"
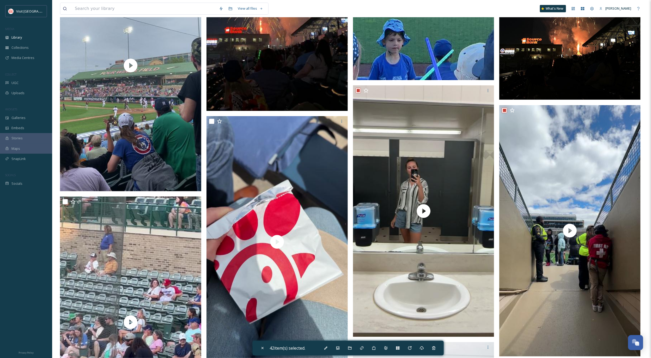
scroll to position [2544, 0]
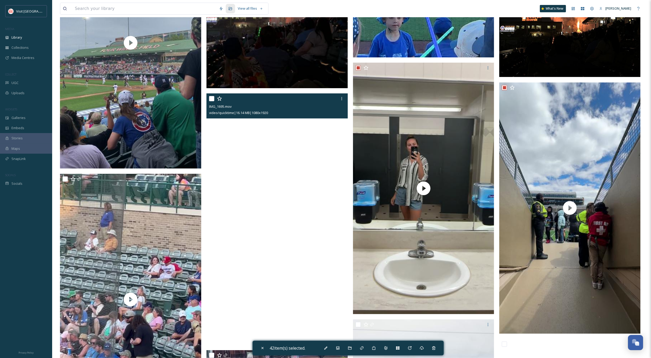
click at [280, 198] on video "IMG_1695.mov" at bounding box center [276, 218] width 141 height 251
checkbox input "true"
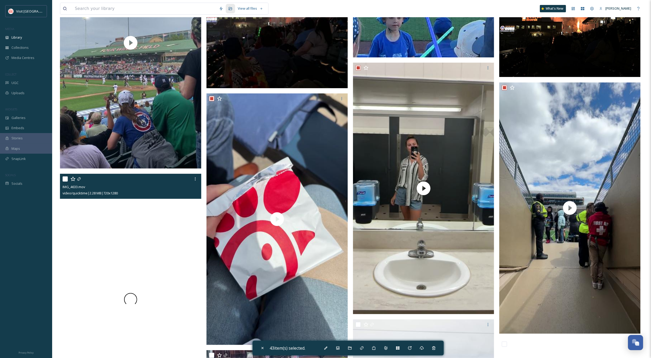
click at [173, 238] on div at bounding box center [130, 299] width 141 height 251
checkbox input "true"
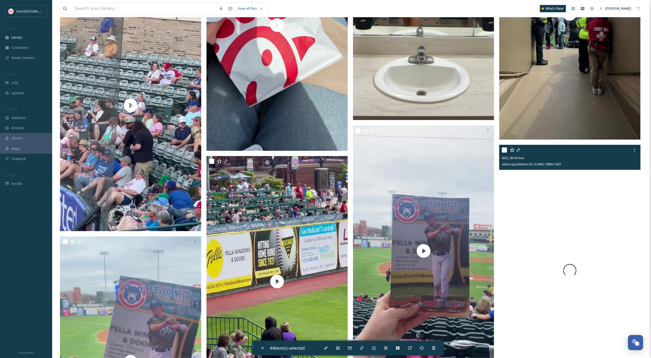
scroll to position [2739, 0]
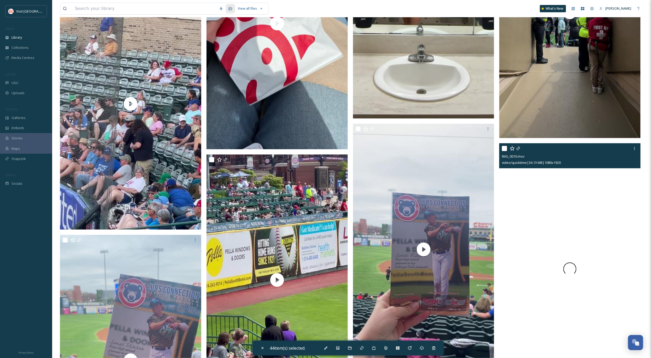
click at [438, 232] on div at bounding box center [569, 268] width 141 height 251
checkbox input "true"
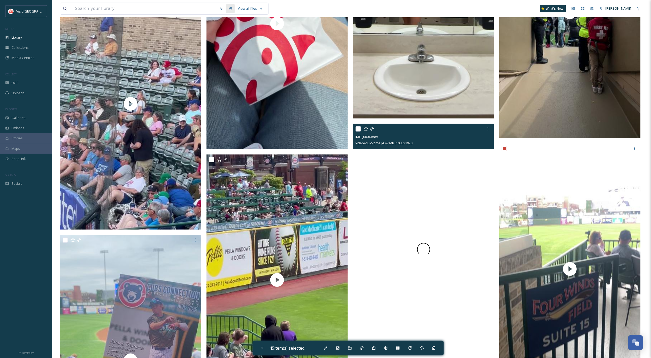
click at [431, 238] on div at bounding box center [423, 249] width 141 height 251
checkbox input "true"
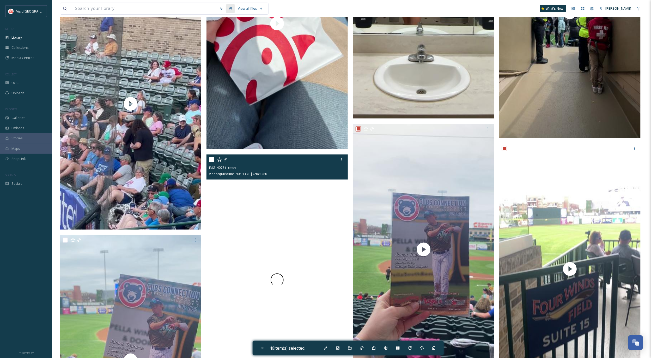
click at [295, 238] on div at bounding box center [276, 279] width 141 height 251
checkbox input "true"
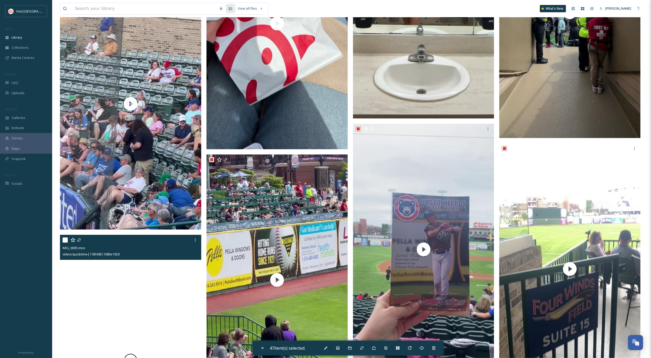
click at [184, 238] on div at bounding box center [130, 360] width 141 height 251
checkbox input "true"
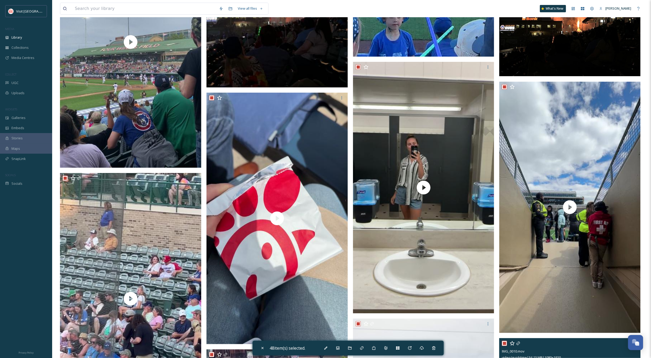
scroll to position [2544, 0]
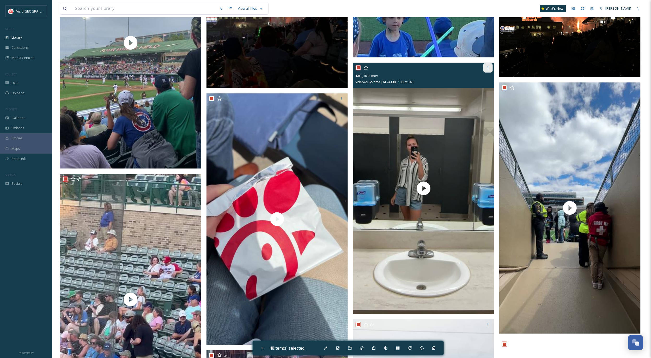
click at [438, 67] on icon at bounding box center [488, 68] width 4 height 4
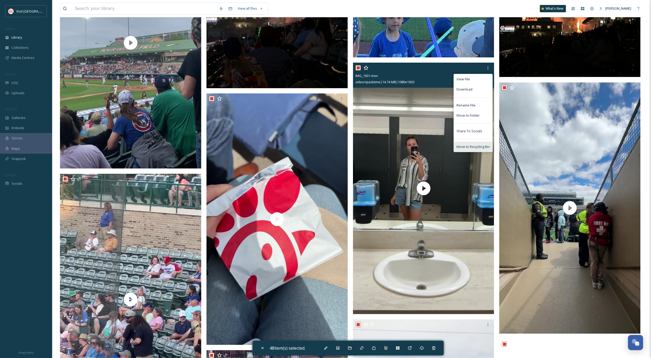
click at [438, 149] on span "Move to Recycling Bin" at bounding box center [472, 146] width 33 height 5
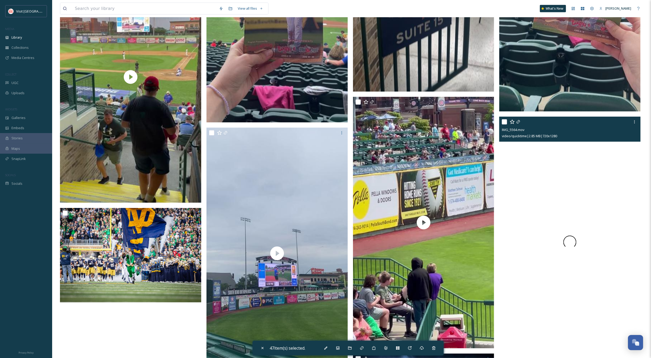
scroll to position [3130, 0]
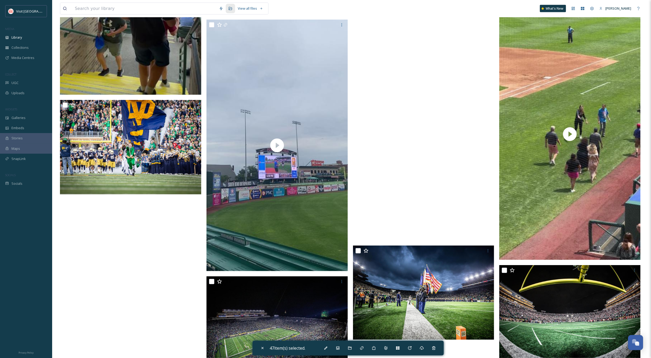
click at [438, 170] on video "IMG_4078.mov" at bounding box center [423, 114] width 141 height 251
checkbox input "true"
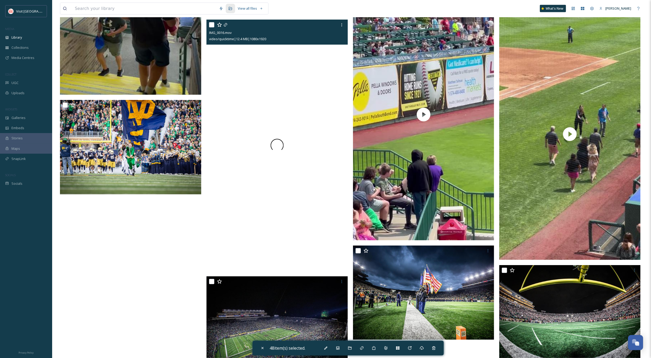
click at [299, 203] on div at bounding box center [276, 145] width 141 height 251
checkbox input "true"
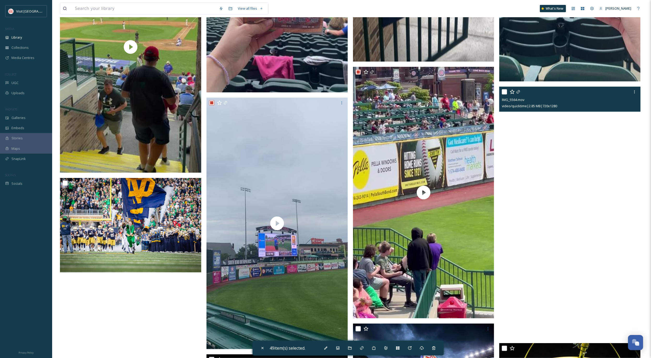
scroll to position [3052, 0]
click at [438, 238] on video "IMG_5564.mov" at bounding box center [569, 212] width 141 height 251
checkbox input "true"
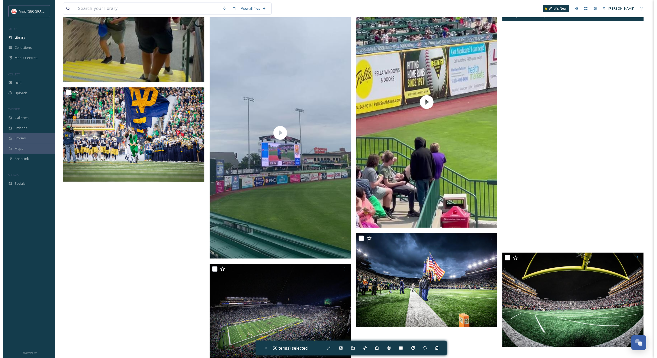
scroll to position [3152, 0]
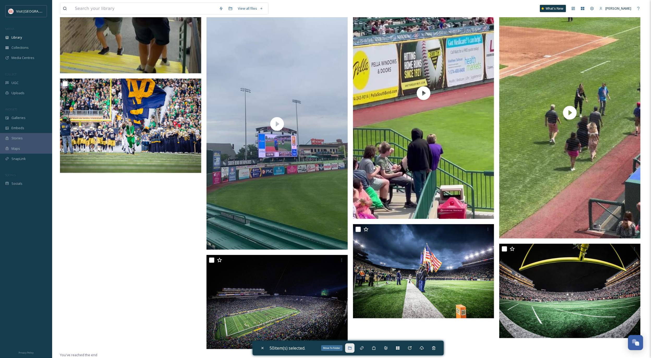
click at [353, 238] on div "Move To Folder" at bounding box center [349, 347] width 9 height 9
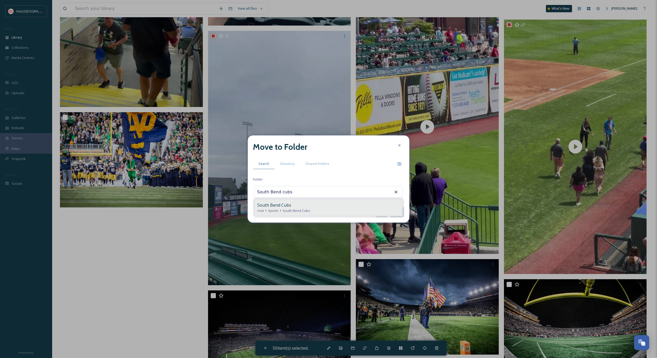
click at [288, 204] on span "South Bend Cubs" at bounding box center [274, 205] width 34 height 6
type input "South Bend Cubs"
click at [396, 213] on button "Move" at bounding box center [396, 212] width 15 height 11
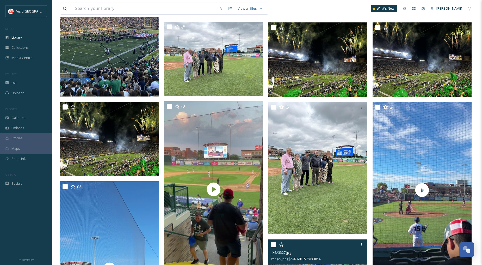
scroll to position [239, 0]
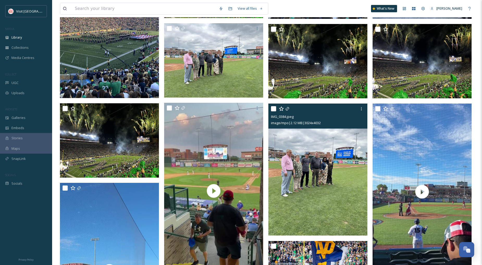
click at [318, 127] on div "IMG_0384.jpeg image/mpo | 2.12 MB | 3024 x 4032" at bounding box center [317, 115] width 99 height 25
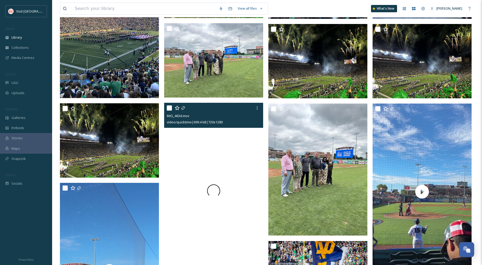
click at [234, 142] on div at bounding box center [213, 191] width 99 height 176
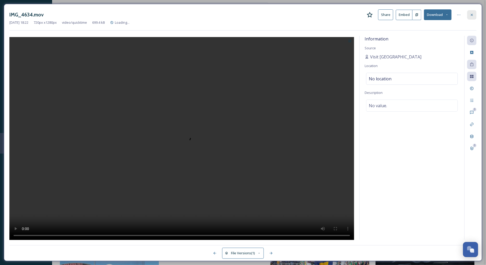
click at [438, 16] on icon at bounding box center [472, 15] width 4 height 4
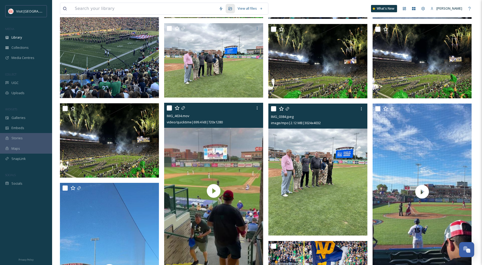
click at [351, 138] on img at bounding box center [317, 169] width 99 height 132
checkbox input "true"
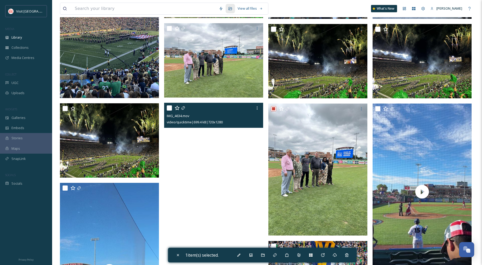
click at [224, 145] on video "IMG_4634.mov" at bounding box center [213, 191] width 99 height 176
checkbox input "true"
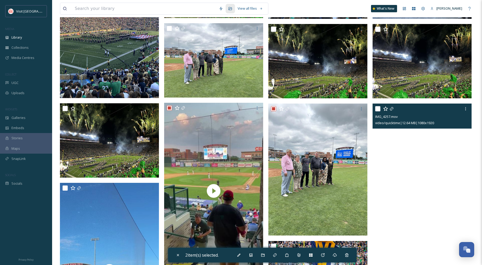
click at [389, 152] on video "IMG_4257.mov" at bounding box center [422, 191] width 99 height 176
checkbox input "true"
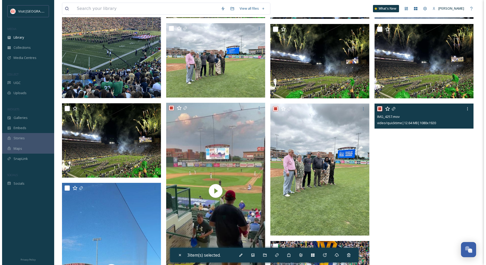
scroll to position [297, 0]
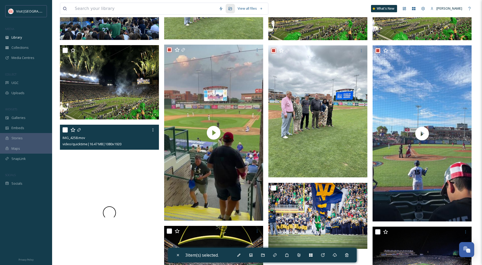
click at [113, 177] on div at bounding box center [109, 213] width 99 height 176
checkbox input "true"
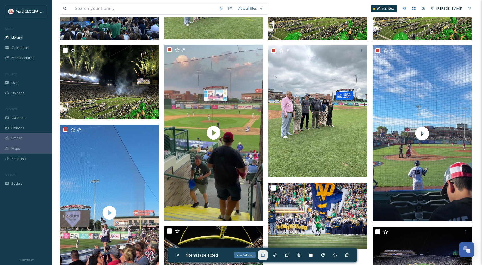
click at [264, 238] on icon at bounding box center [262, 254] width 3 height 3
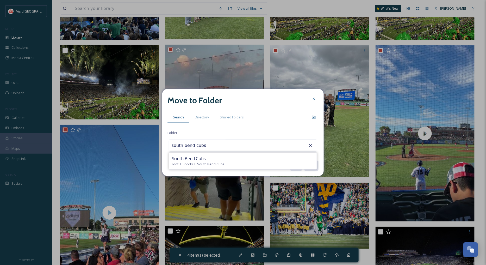
click at [228, 161] on div "South Bend Cubs" at bounding box center [243, 158] width 142 height 6
type input "South Bend Cubs"
click at [313, 168] on button "Move" at bounding box center [311, 165] width 15 height 11
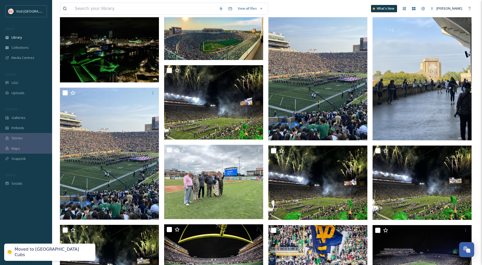
scroll to position [116, 0]
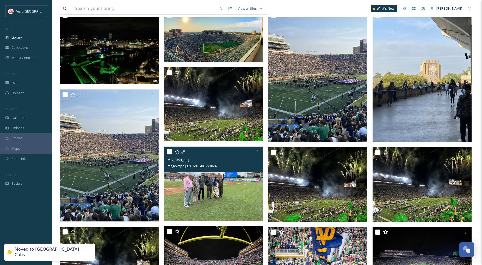
click at [233, 194] on img at bounding box center [213, 183] width 99 height 74
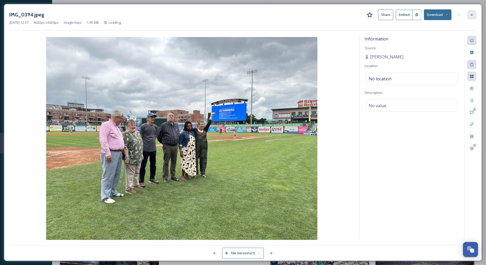
click at [438, 11] on div at bounding box center [472, 14] width 9 height 9
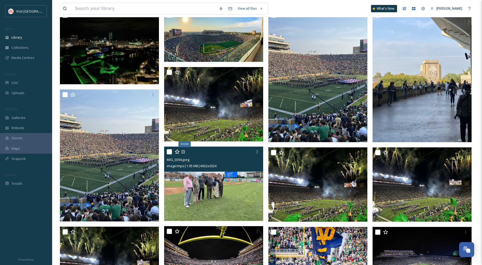
click at [168, 150] on input "checkbox" at bounding box center [169, 151] width 5 height 5
checkbox input "true"
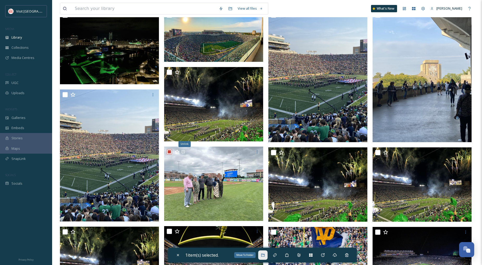
click at [265, 238] on div "Move To Folder" at bounding box center [262, 254] width 9 height 9
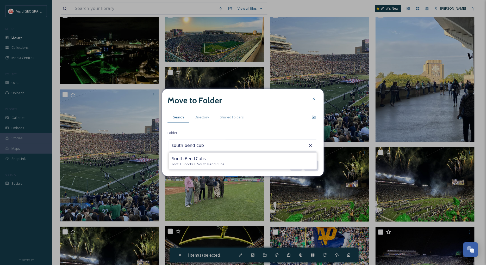
click at [231, 160] on div "South Bend Cubs" at bounding box center [243, 158] width 142 height 6
type input "South Bend Cubs"
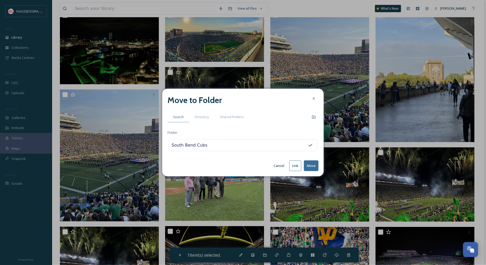
click at [312, 165] on button "Move" at bounding box center [311, 165] width 15 height 11
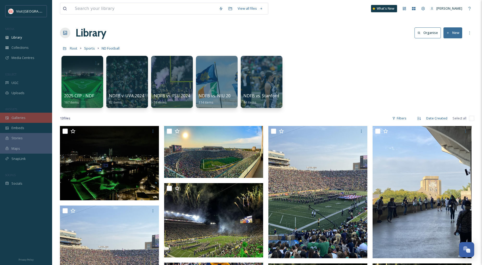
click at [22, 119] on span "Galleries" at bounding box center [18, 117] width 14 height 5
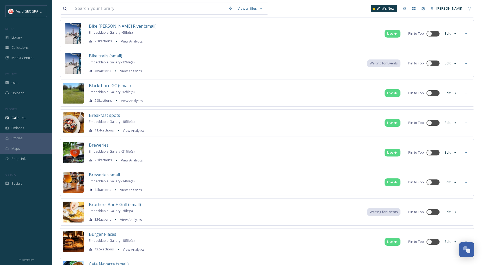
scroll to position [803, 0]
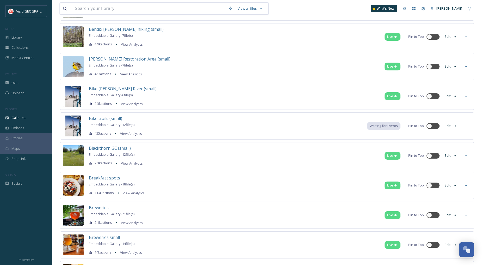
click at [97, 7] on input at bounding box center [148, 8] width 153 height 11
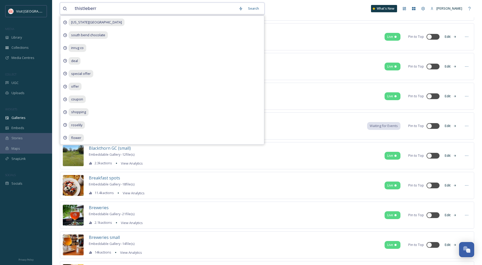
type input "thistleberry"
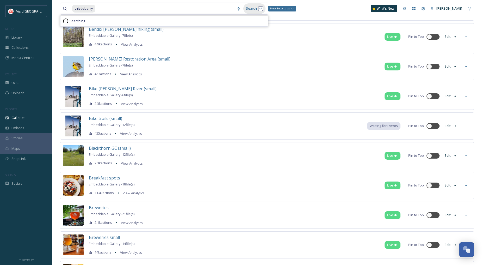
click at [250, 11] on div "Search Press Enter to search" at bounding box center [254, 8] width 22 height 10
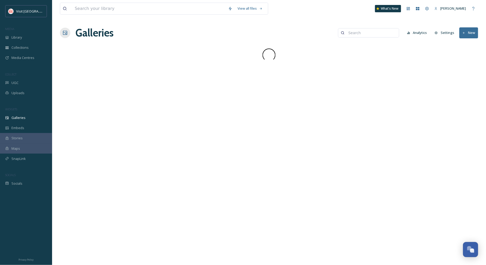
click at [381, 35] on input at bounding box center [371, 33] width 51 height 10
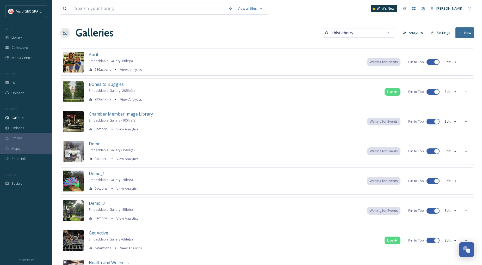
type input "thistleberry"
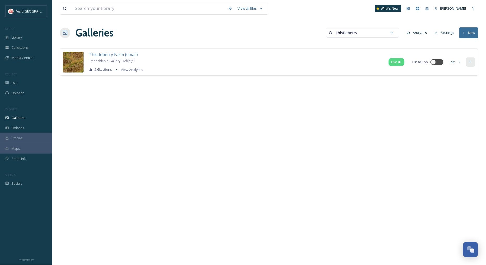
click at [438, 63] on icon at bounding box center [471, 62] width 4 height 4
click at [438, 90] on div "Embed Gallery" at bounding box center [461, 94] width 28 height 10
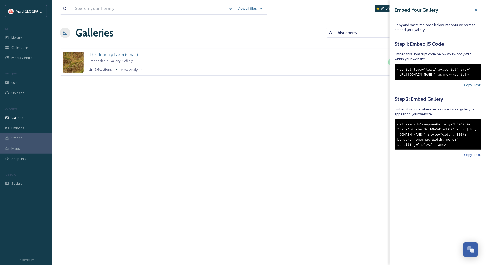
click at [438, 157] on span "Copy Text" at bounding box center [473, 154] width 16 height 5
